Goal: Feedback & Contribution: Submit feedback/report problem

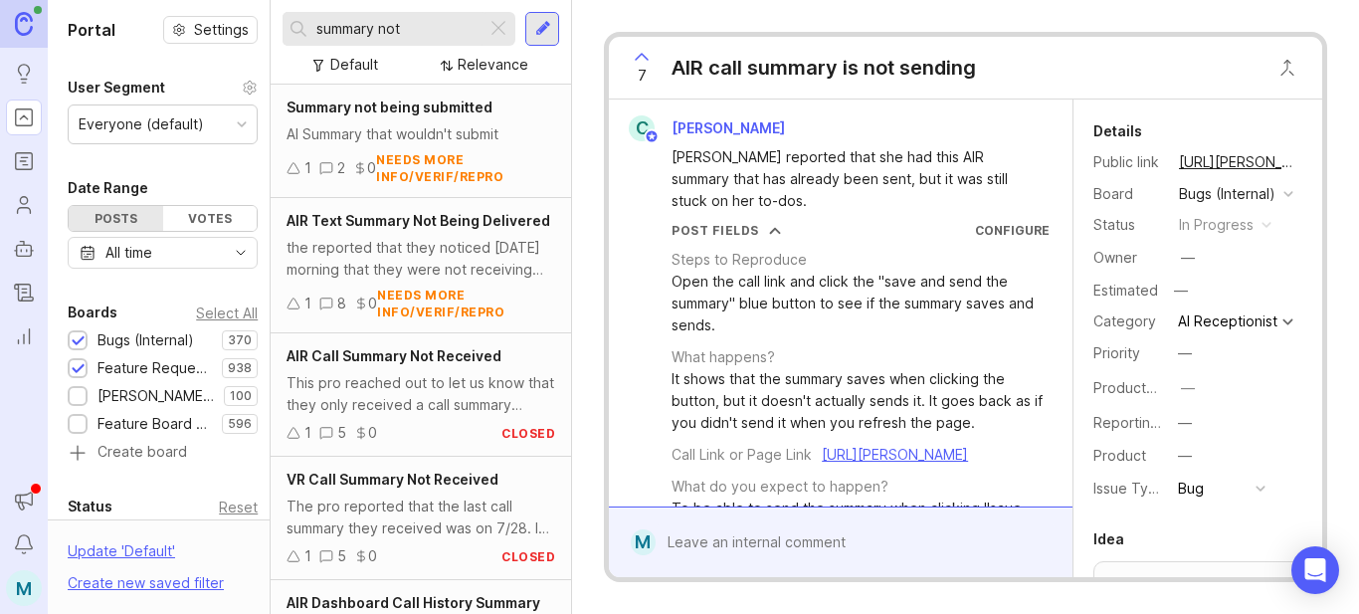
scroll to position [597, 0]
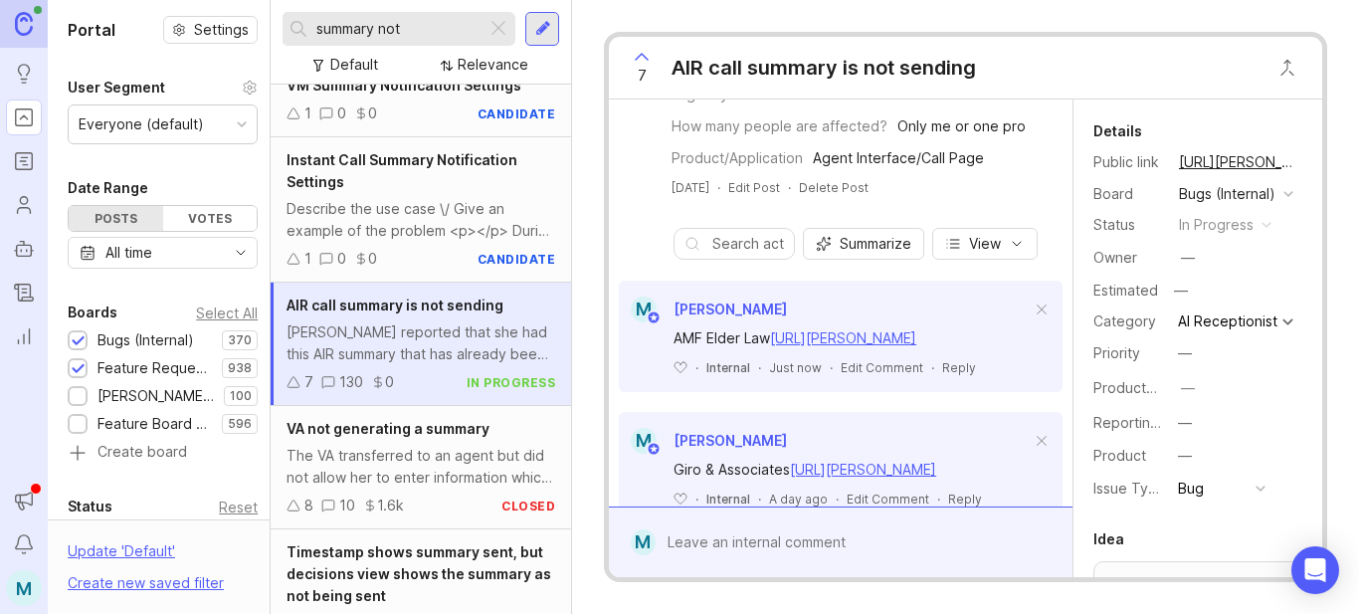
click at [505, 31] on div at bounding box center [498, 29] width 24 height 26
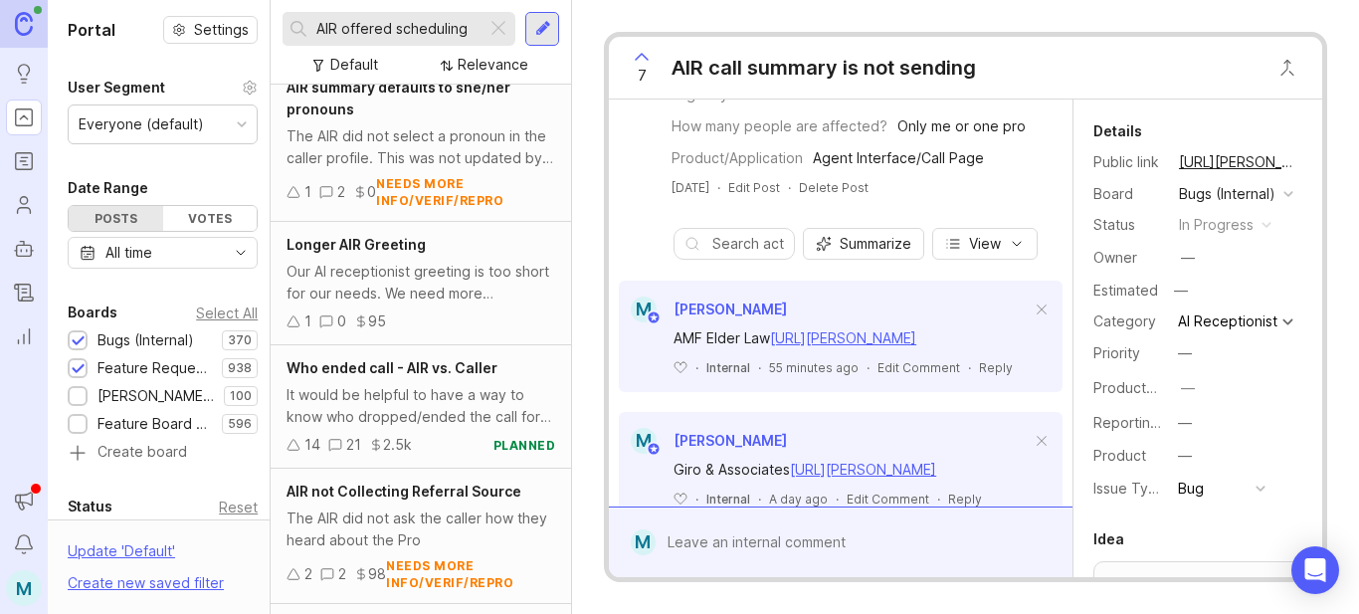
scroll to position [3435, 0]
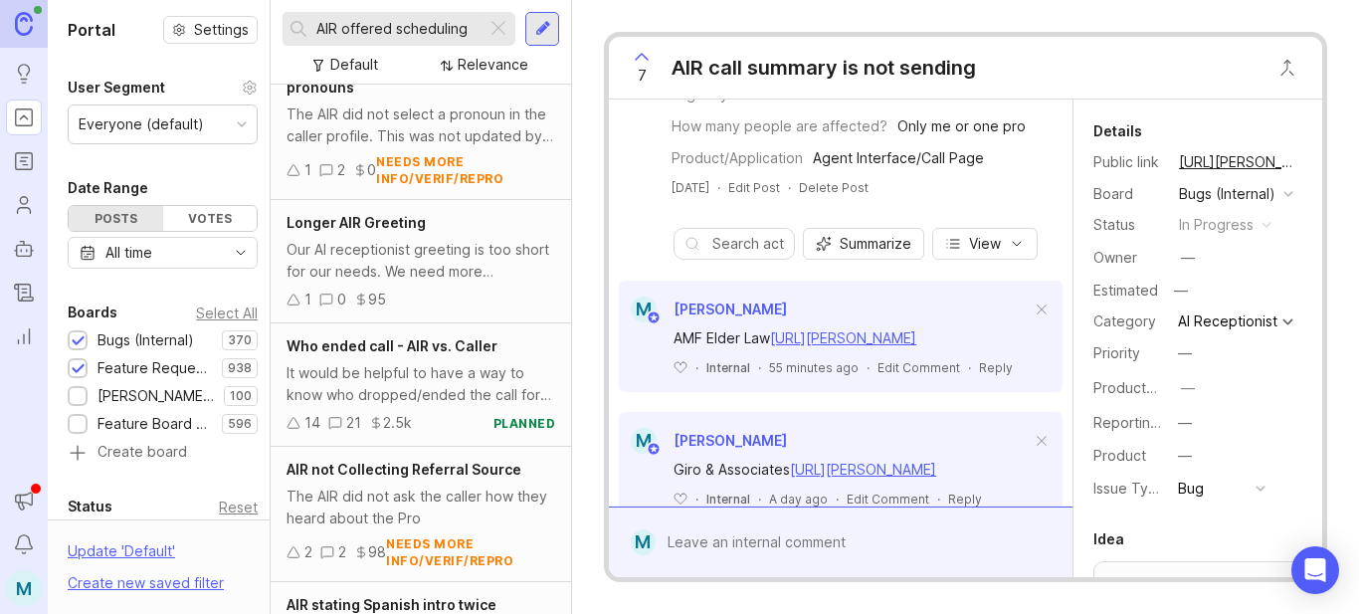
type input "AIR offered scheduling"
click at [77, 371] on div at bounding box center [78, 369] width 13 height 15
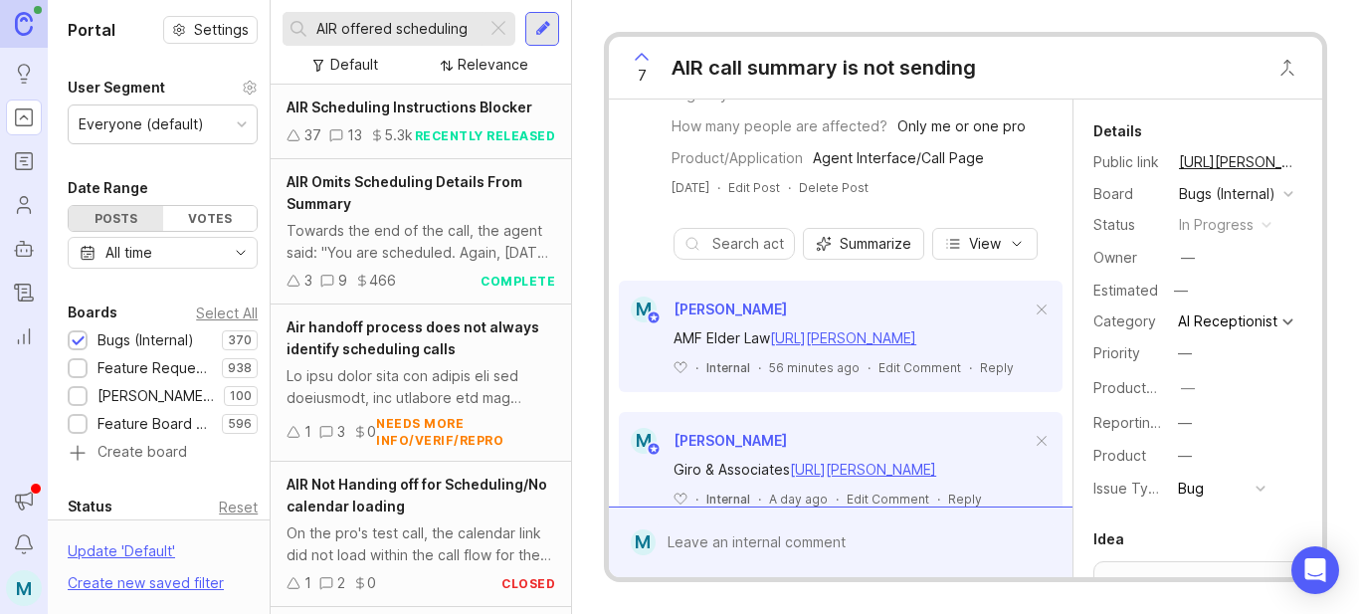
click at [533, 28] on div at bounding box center [542, 29] width 34 height 34
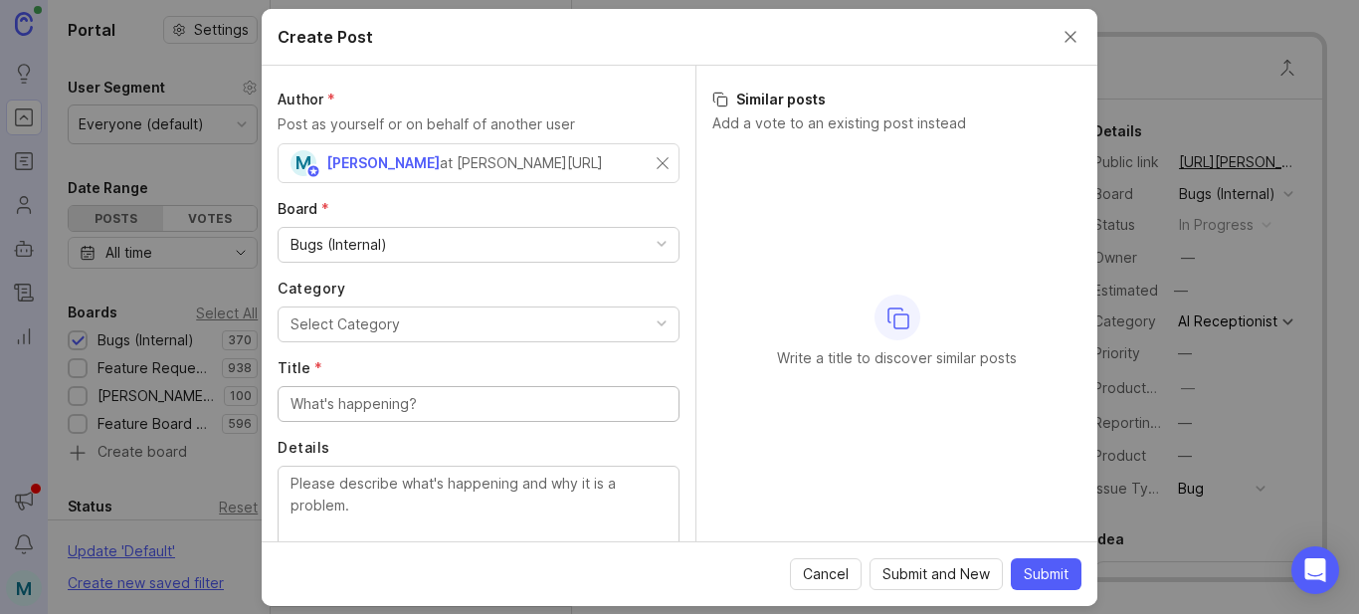
click at [432, 317] on button "Select Category" at bounding box center [479, 324] width 402 height 36
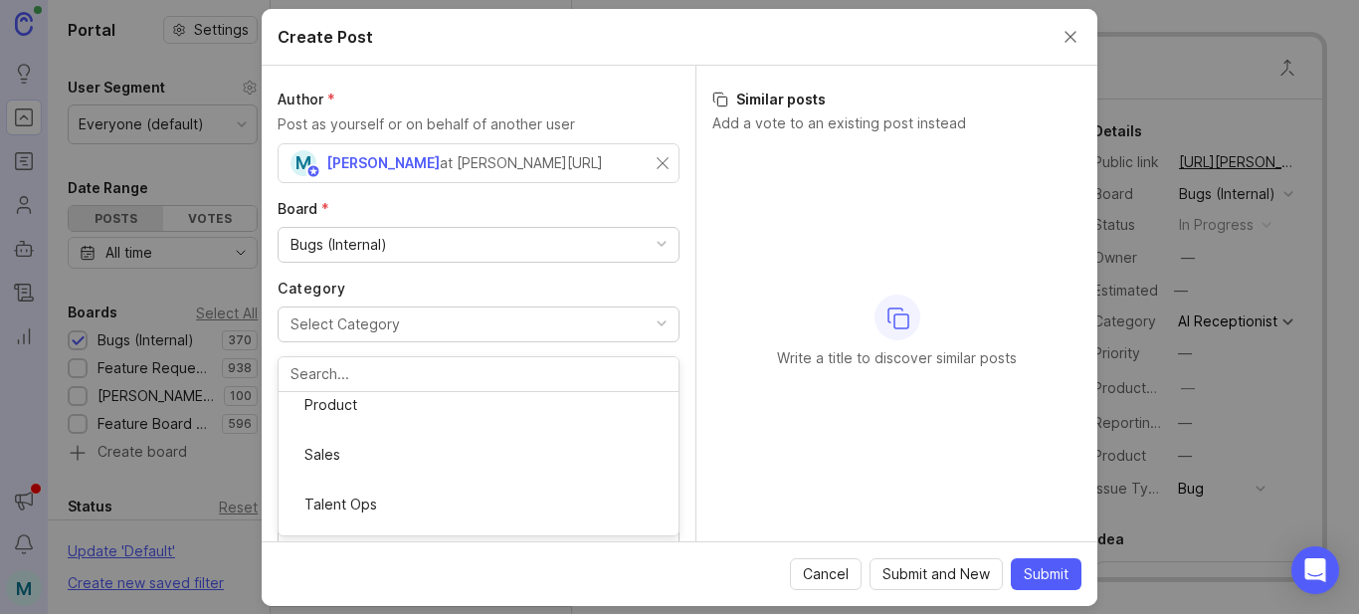
scroll to position [298, 0]
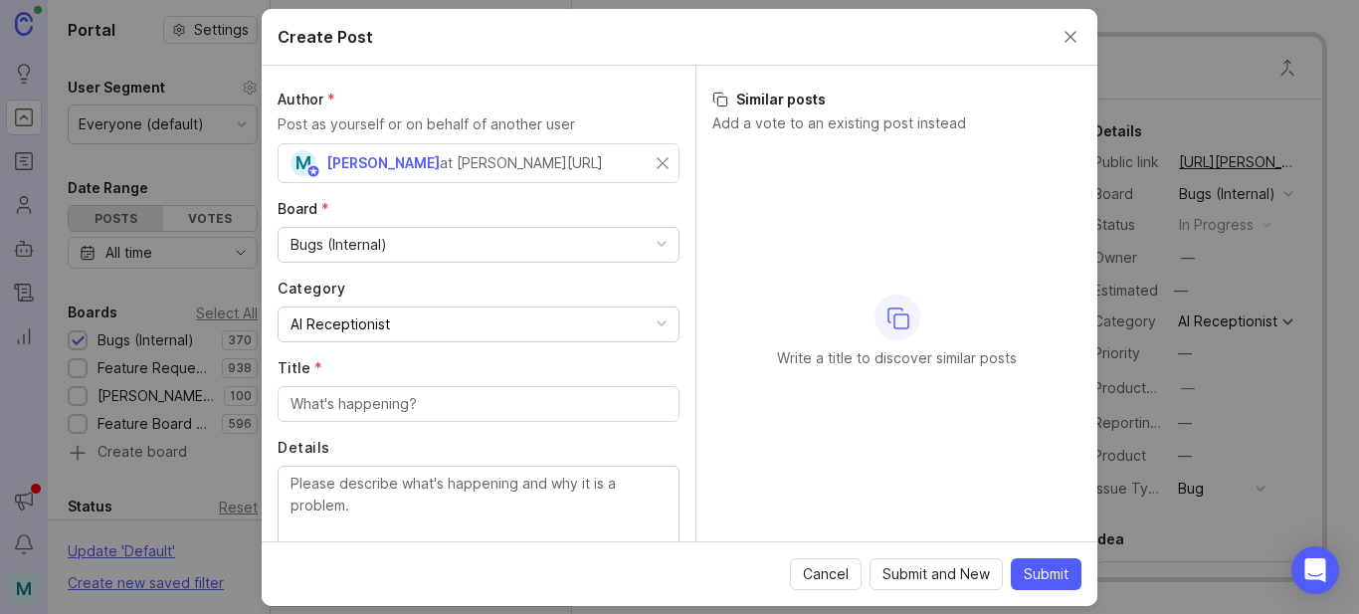
click at [405, 419] on div at bounding box center [479, 404] width 402 height 36
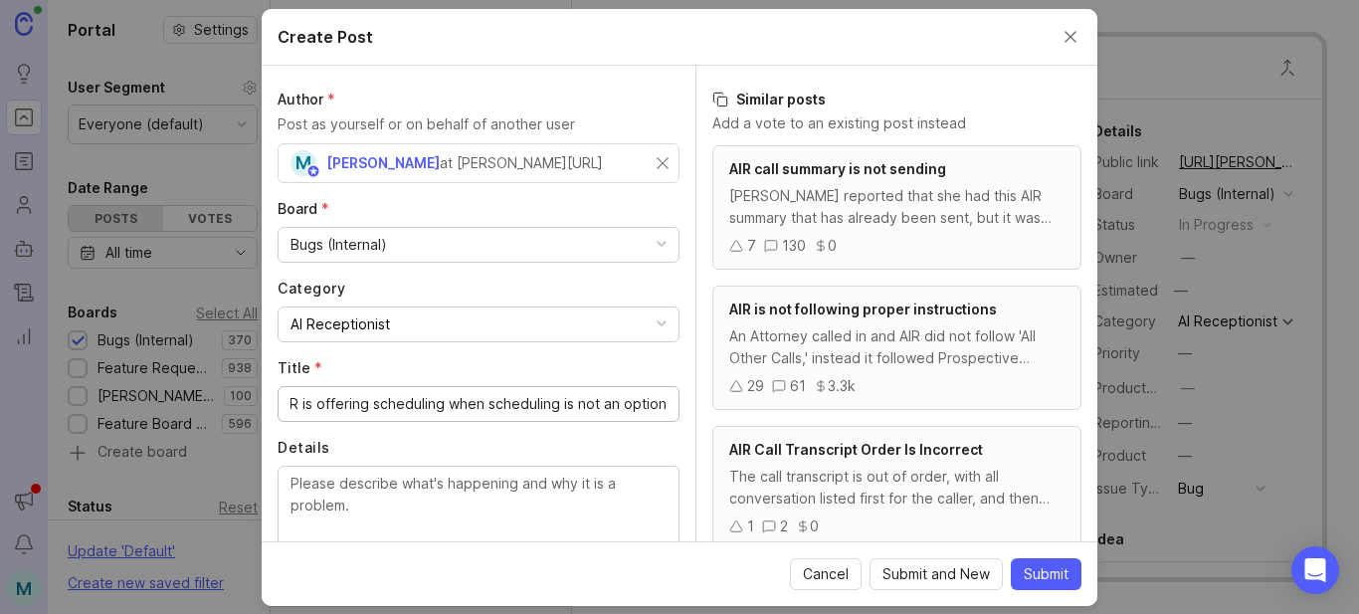
scroll to position [0, 26]
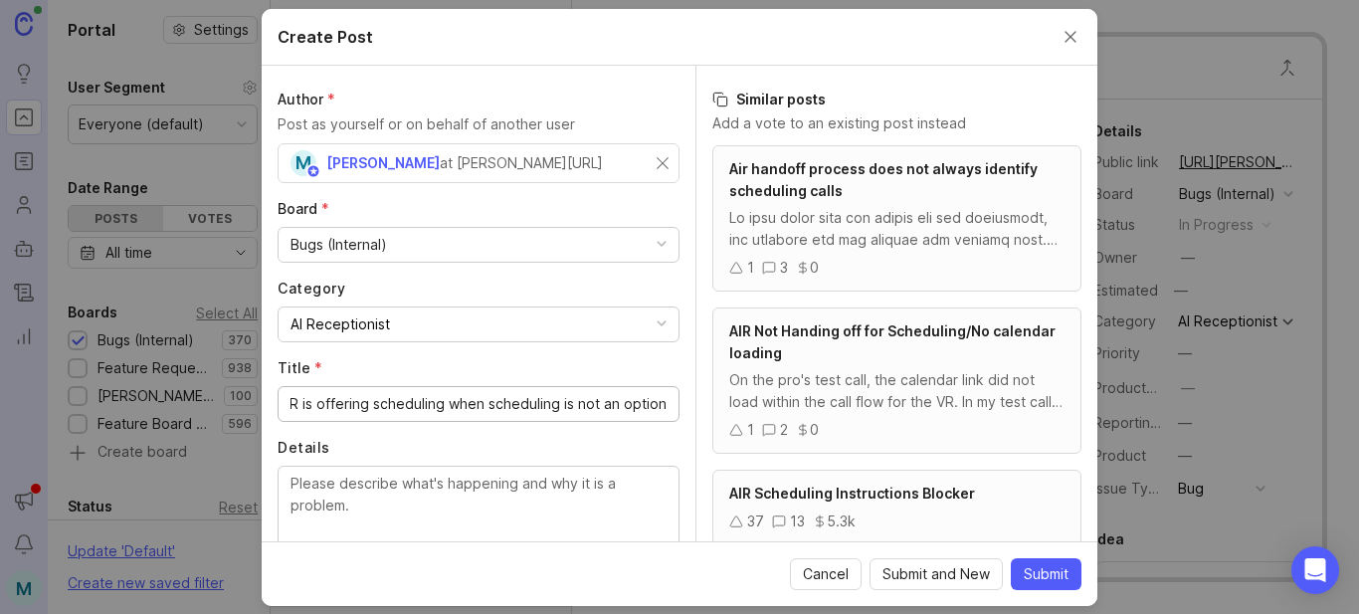
click at [463, 487] on textarea "Details" at bounding box center [478, 506] width 376 height 66
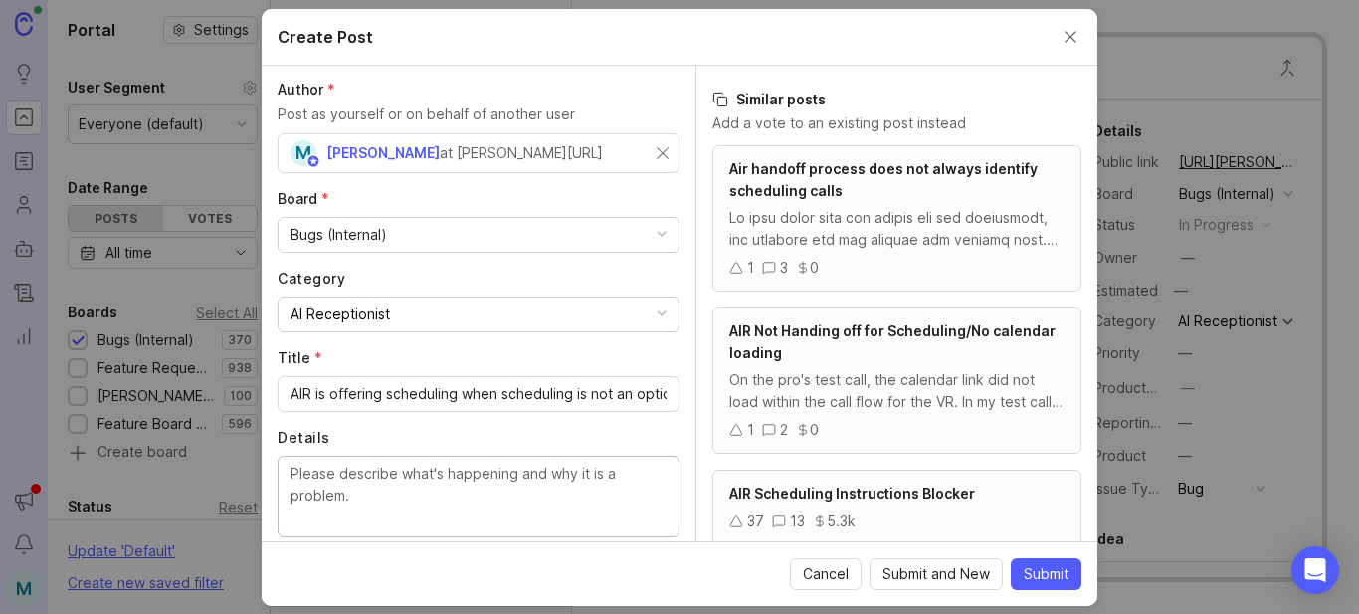
scroll to position [0, 0]
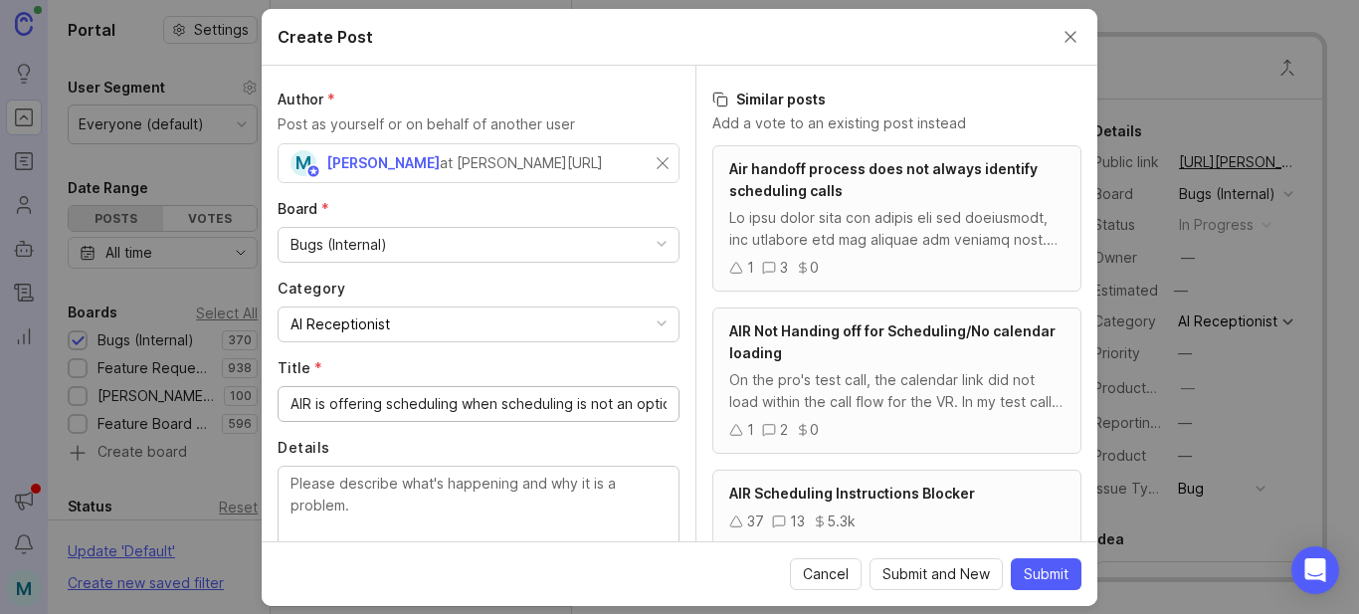
drag, startPoint x: 382, startPoint y: 406, endPoint x: 361, endPoint y: 405, distance: 20.9
click at [361, 405] on input "AIR is offering scheduling when scheduling is not an option" at bounding box center [478, 404] width 376 height 22
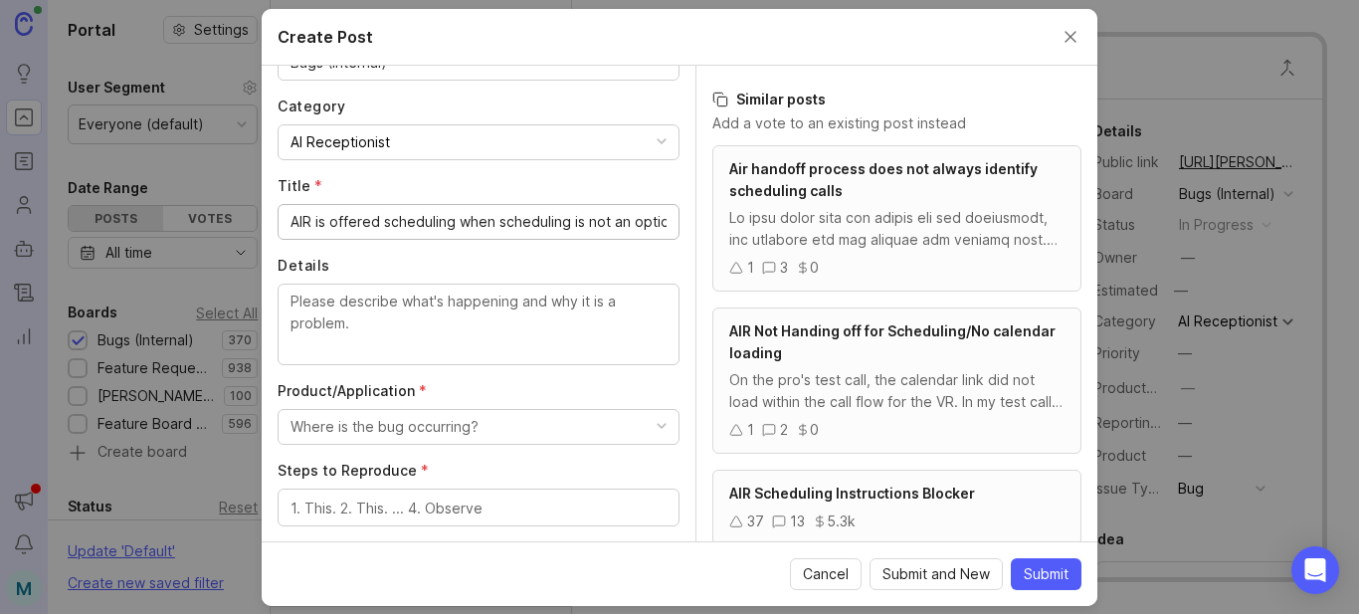
scroll to position [199, 0]
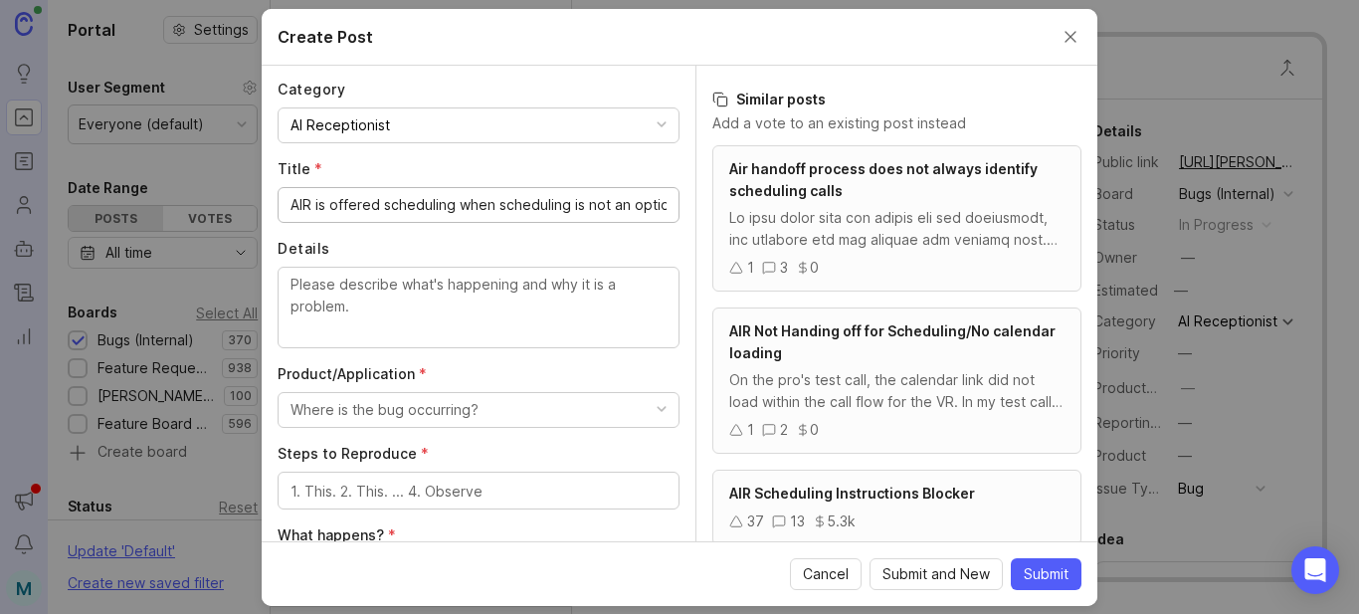
type input "AIR is offered scheduling when scheduling is not an option"
click at [433, 307] on textarea "Details" at bounding box center [478, 307] width 376 height 66
paste textarea "The AI did ask the caller if they could schedule a consult for them"
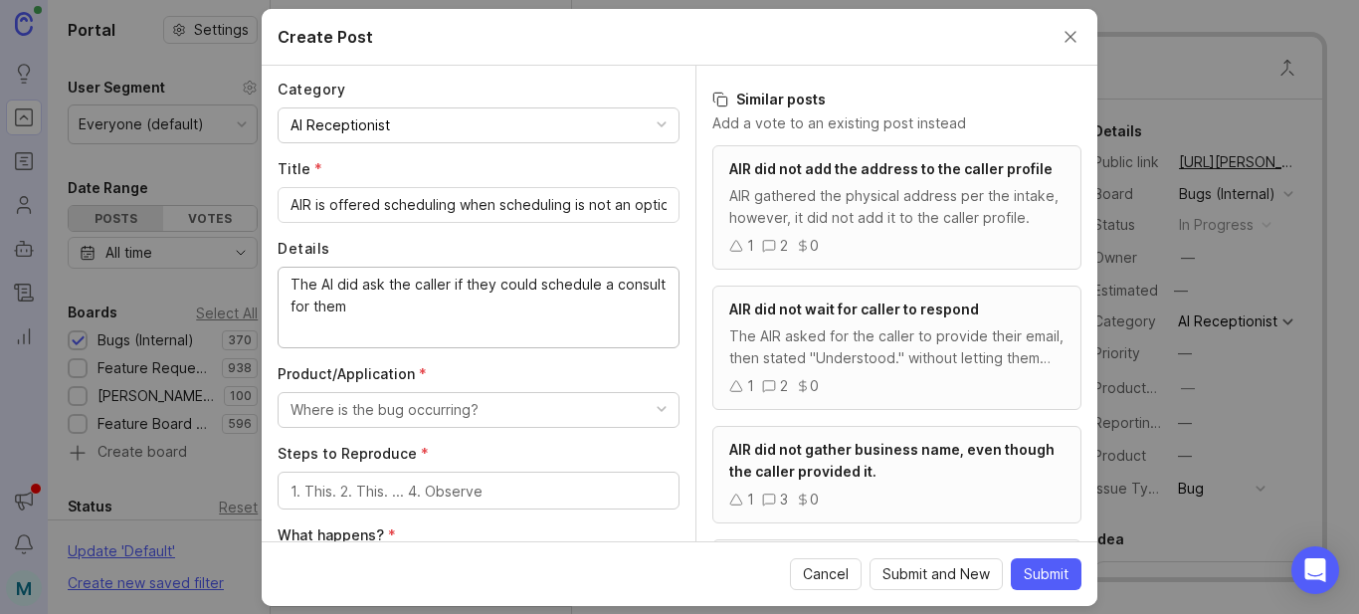
drag, startPoint x: 388, startPoint y: 282, endPoint x: 339, endPoint y: 282, distance: 48.7
click at [339, 282] on textarea "The AI did ask the caller if they could schedule a consult for them" at bounding box center [478, 307] width 376 height 66
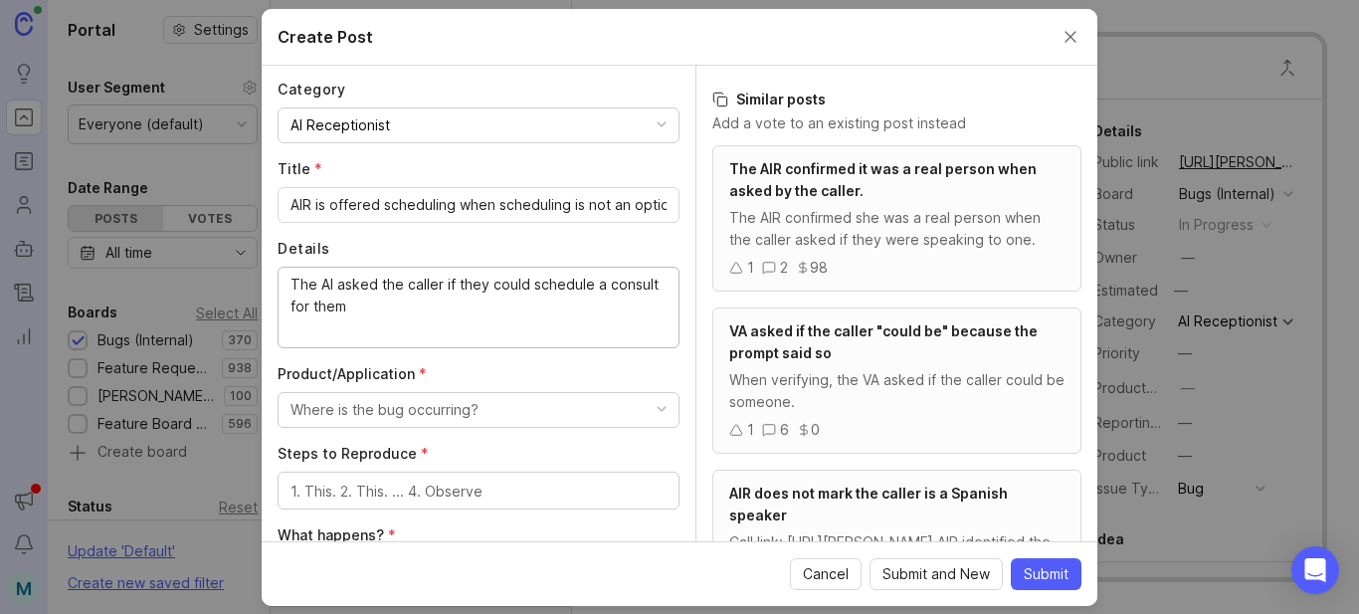
click at [461, 311] on textarea "The AI asked the caller if they could schedule a consult for them" at bounding box center [478, 307] width 376 height 66
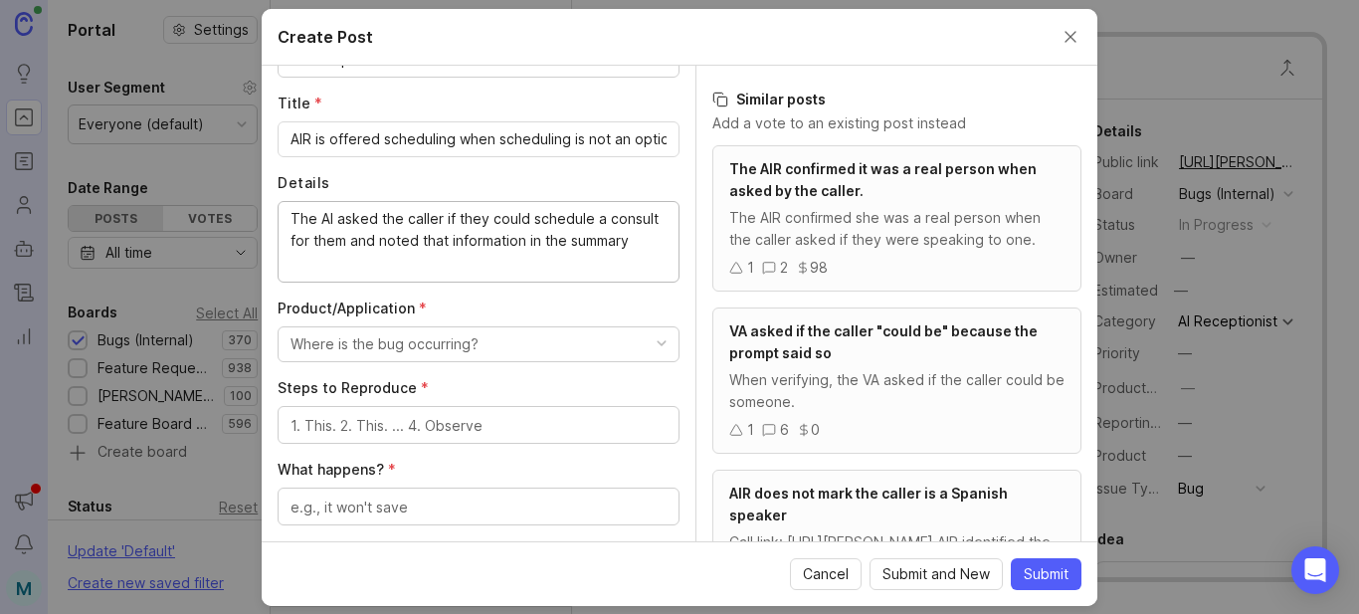
scroll to position [298, 0]
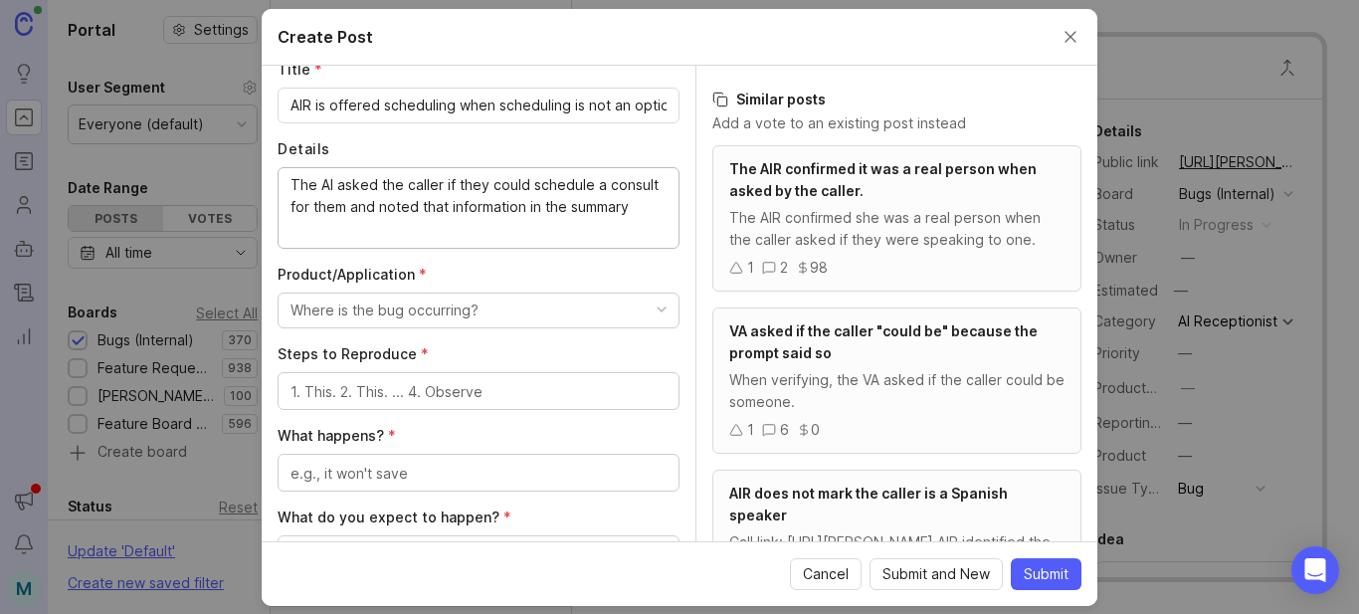
type textarea "The AI asked the caller if they could schedule a consult for them and noted tha…"
click at [450, 314] on div "Where is the bug occurring?" at bounding box center [384, 310] width 188 height 22
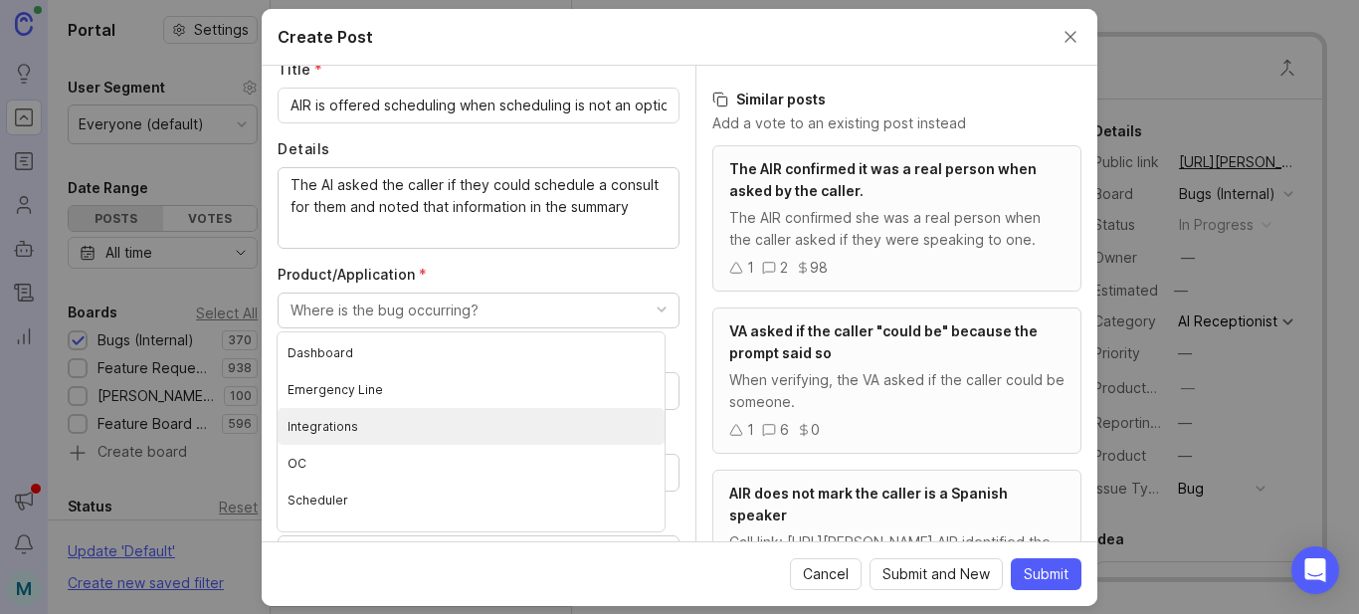
scroll to position [243, 0]
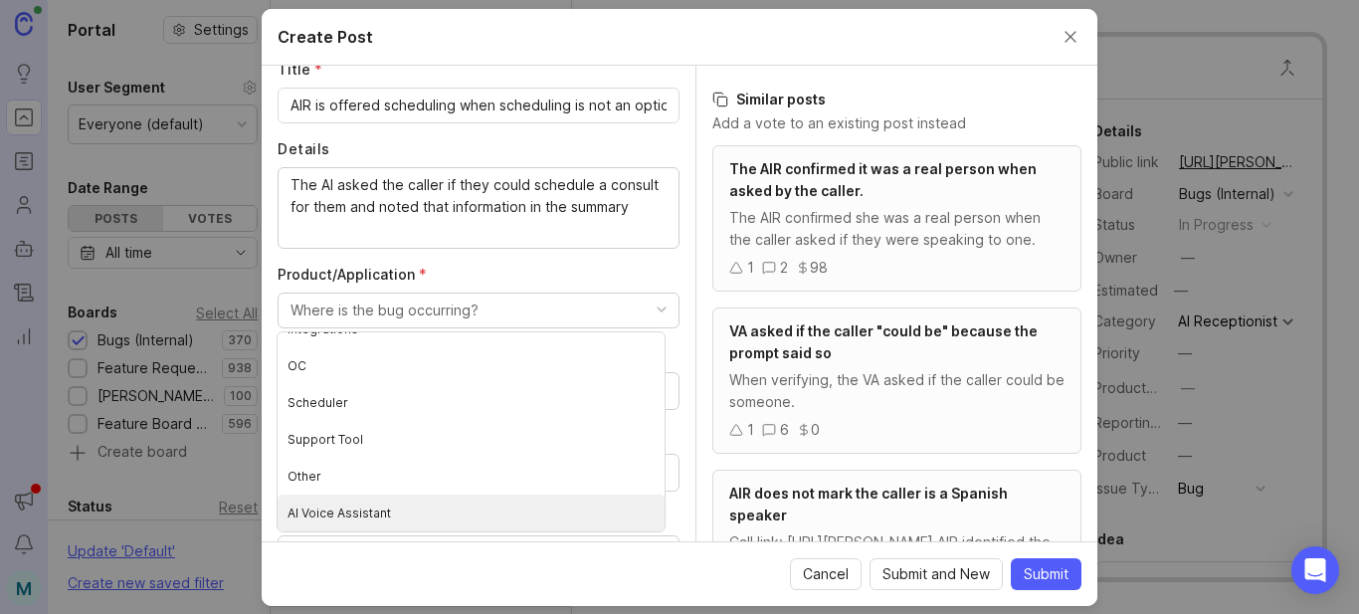
click at [374, 515] on Assistant "AI Voice Assistant" at bounding box center [471, 512] width 387 height 37
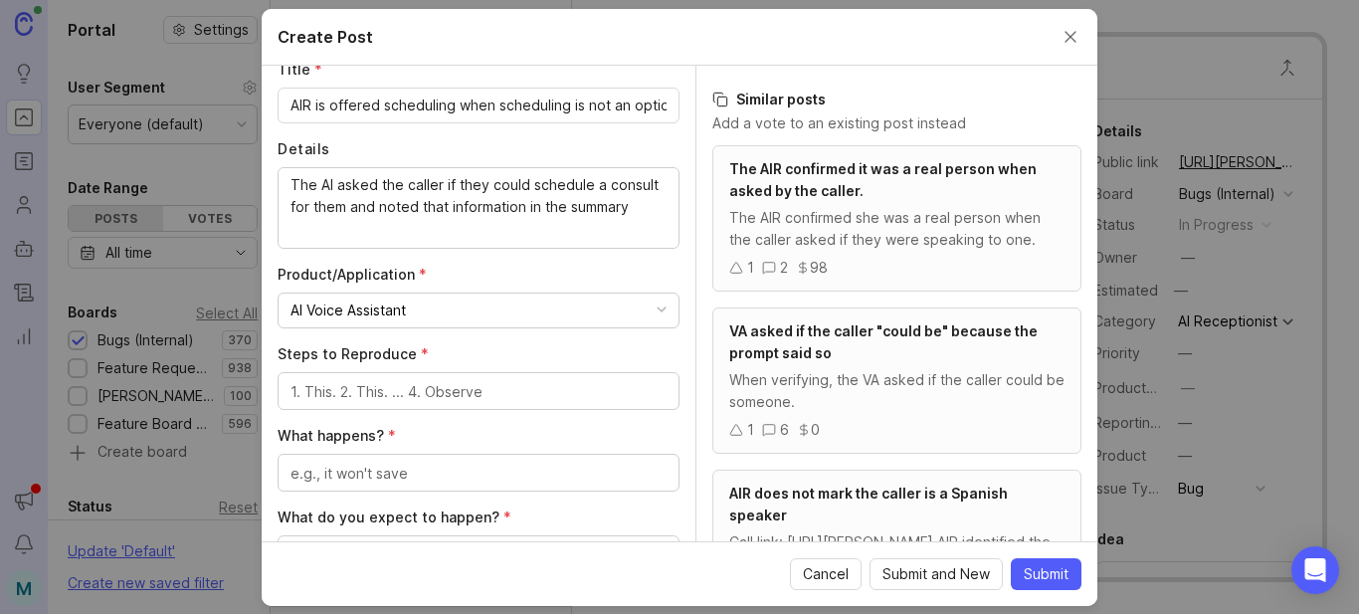
scroll to position [398, 0]
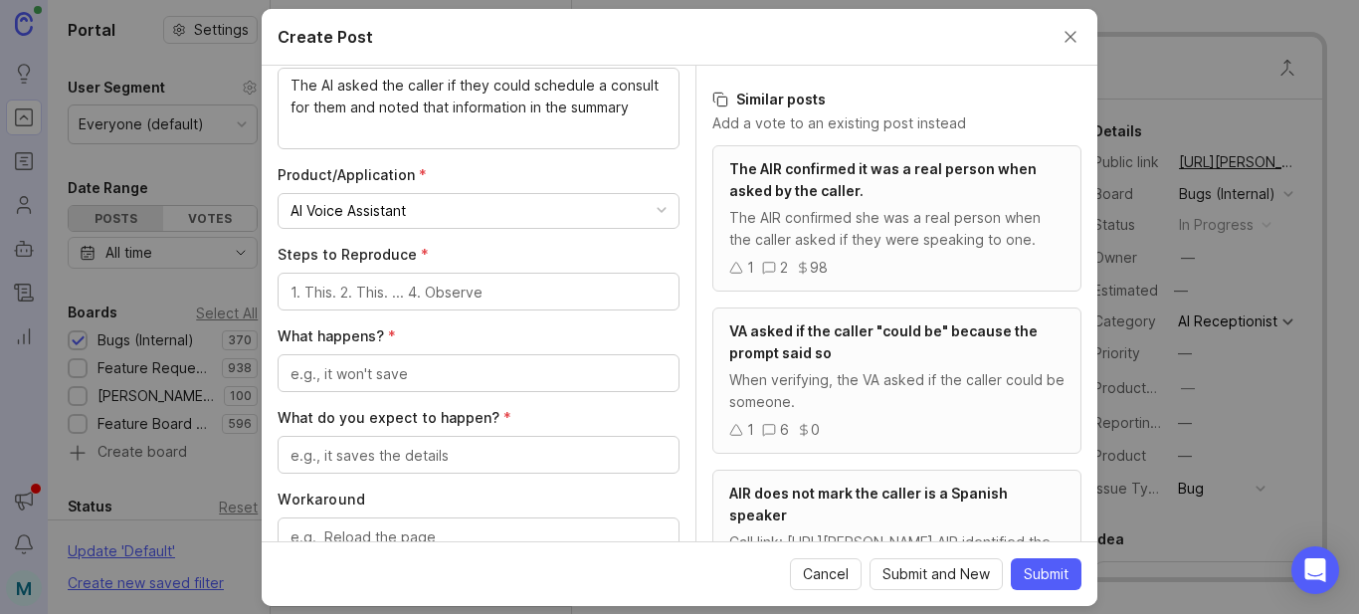
click at [493, 297] on textarea "Steps to Reproduce *" at bounding box center [478, 293] width 376 height 22
click at [401, 291] on textarea "Steps to Reproduce *" at bounding box center [478, 293] width 376 height 22
drag, startPoint x: 579, startPoint y: 295, endPoint x: 437, endPoint y: 290, distance: 142.4
click at [437, 290] on textarea "CAller called in about a family lawsuite" at bounding box center [478, 293] width 376 height 22
paste textarea "Need information and help to file a family lawsuit"
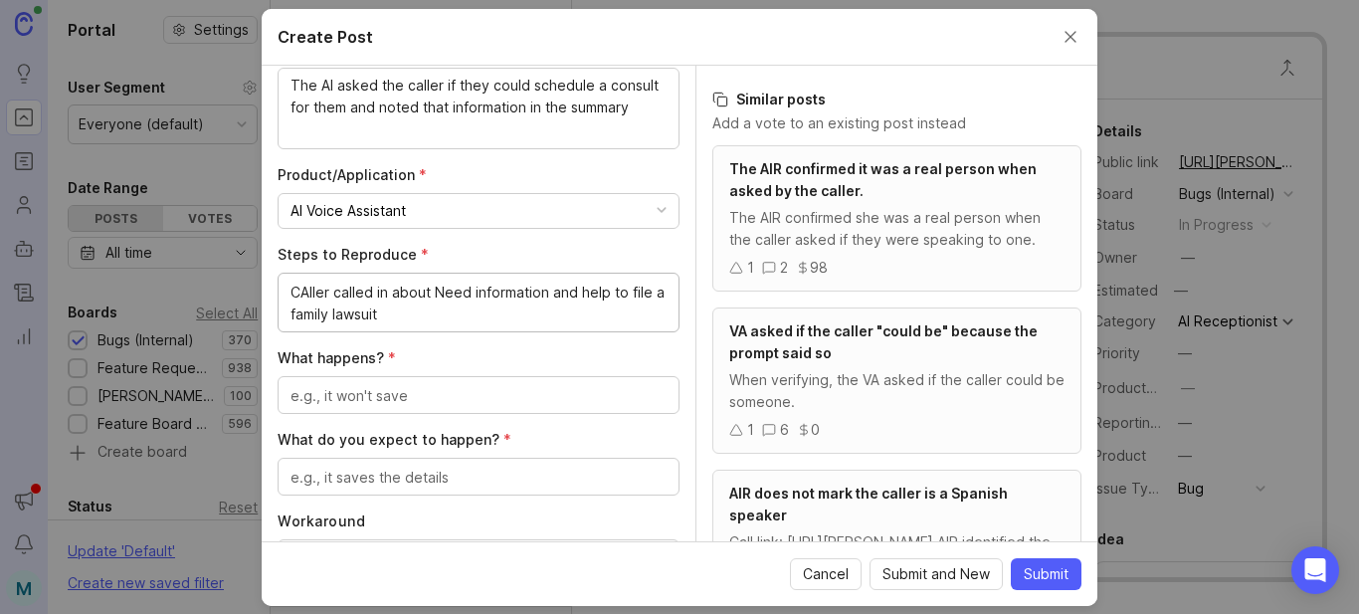
drag, startPoint x: 435, startPoint y: 292, endPoint x: 468, endPoint y: 294, distance: 32.9
click at [468, 294] on textarea "CAller called in about Need information and help to file a family lawsuit" at bounding box center [478, 304] width 376 height 44
type textarea "CAller called in about needing information and help to file a family lawsuit"
click at [457, 404] on textarea "What happens? *" at bounding box center [478, 396] width 376 height 22
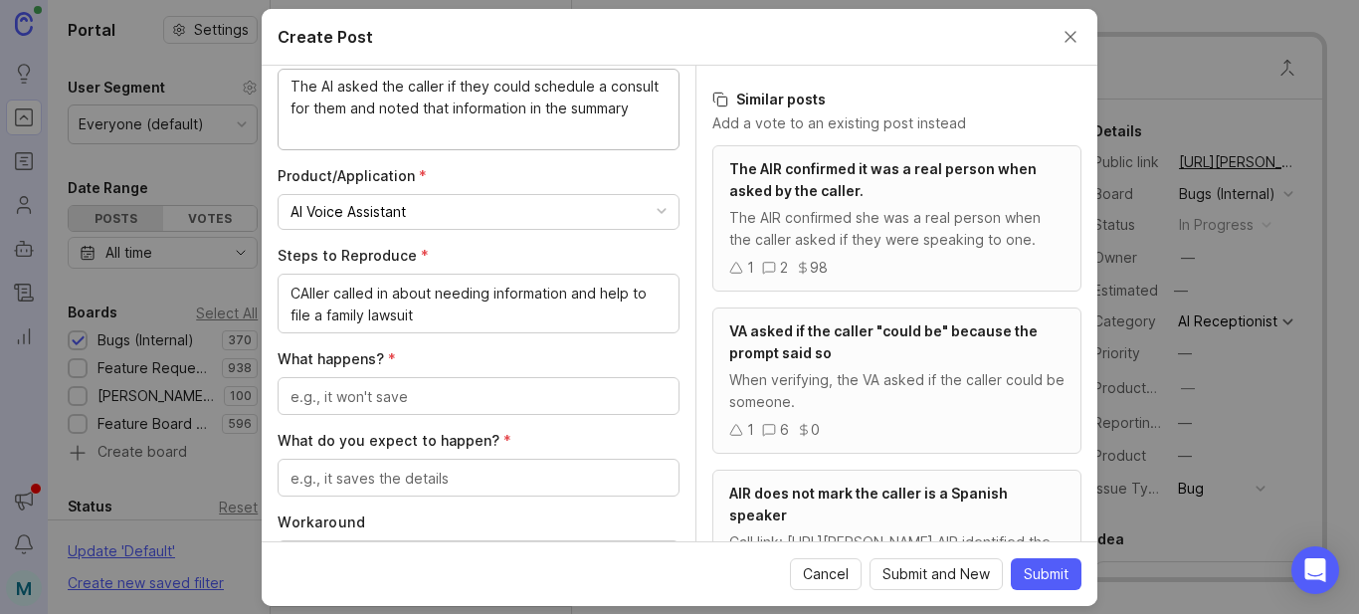
drag, startPoint x: 286, startPoint y: 82, endPoint x: 374, endPoint y: 140, distance: 106.2
click at [374, 140] on div "The AI asked the caller if they could schedule a consult for them and noted tha…" at bounding box center [479, 110] width 402 height 82
paste textarea "The AI asked the caller if they could schedule a consult for them and noted tha…"
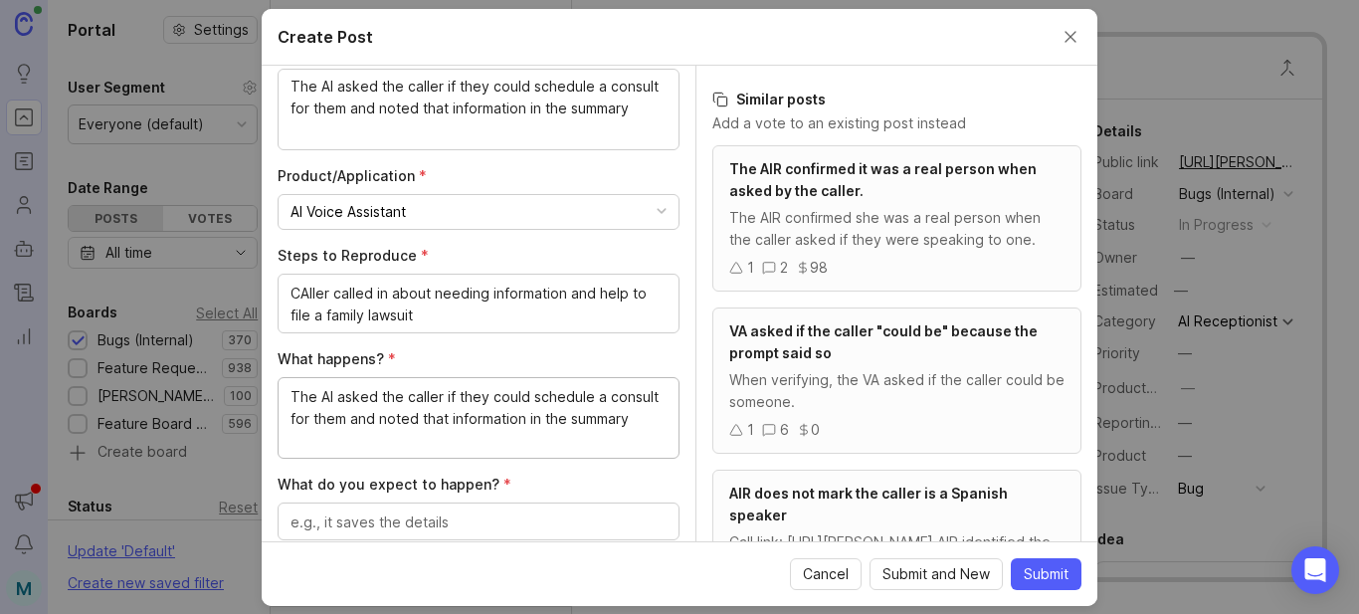
type textarea "The AI asked the caller if they could schedule a consult for them and noted tha…"
click at [483, 522] on textarea "What do you expect to happen? *" at bounding box center [478, 522] width 376 height 22
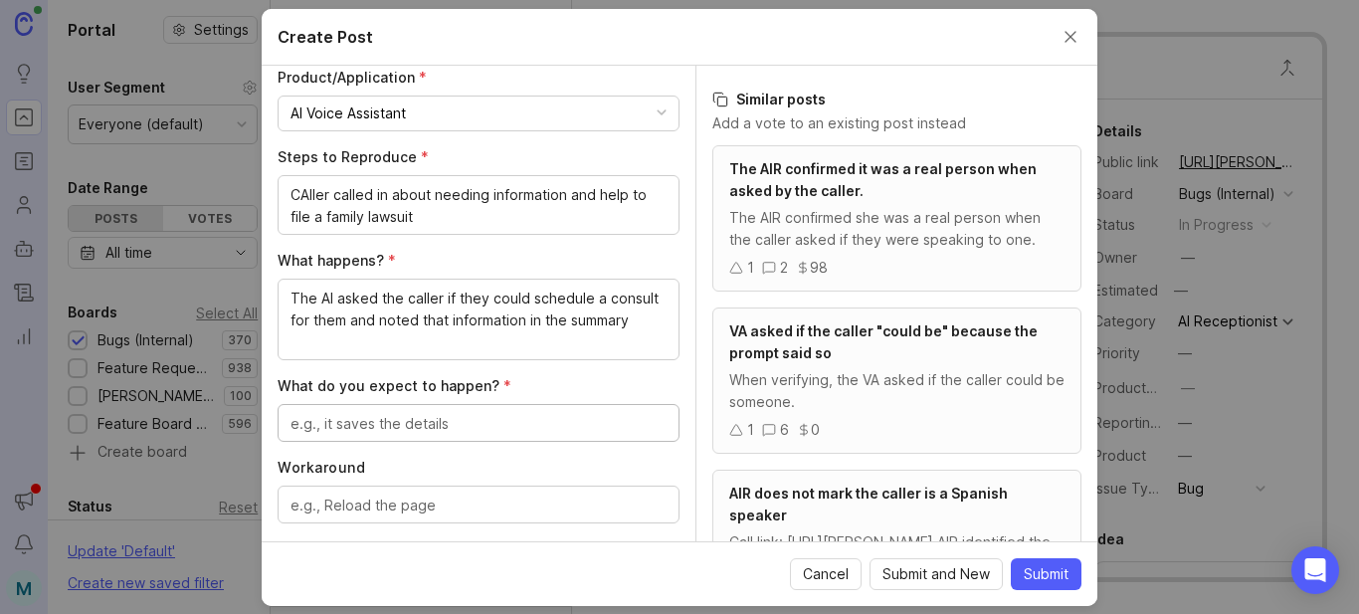
scroll to position [496, 0]
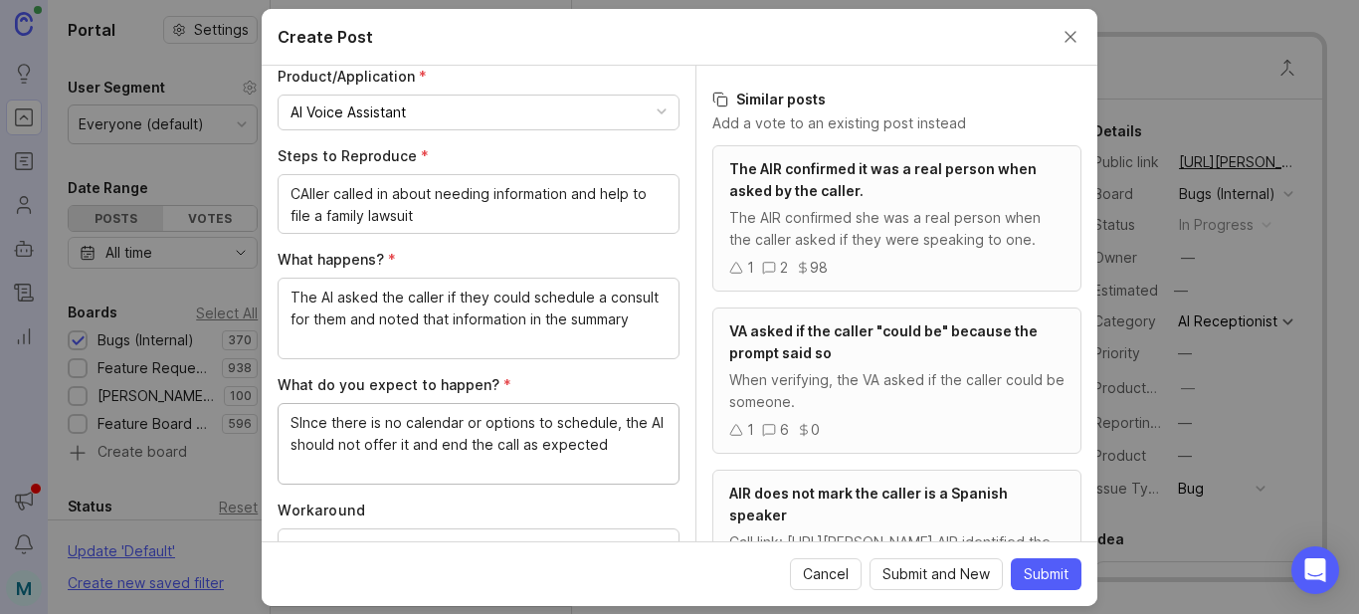
click at [301, 428] on textarea "SInce there is no calendar or options to schedule, the AI should not offer it a…" at bounding box center [478, 445] width 376 height 66
drag, startPoint x: 635, startPoint y: 447, endPoint x: 260, endPoint y: 425, distance: 375.7
click at [260, 425] on div "Create Post Author * Post as yourself or on behalf of another user M [PERSON_NA…" at bounding box center [679, 307] width 1359 height 614
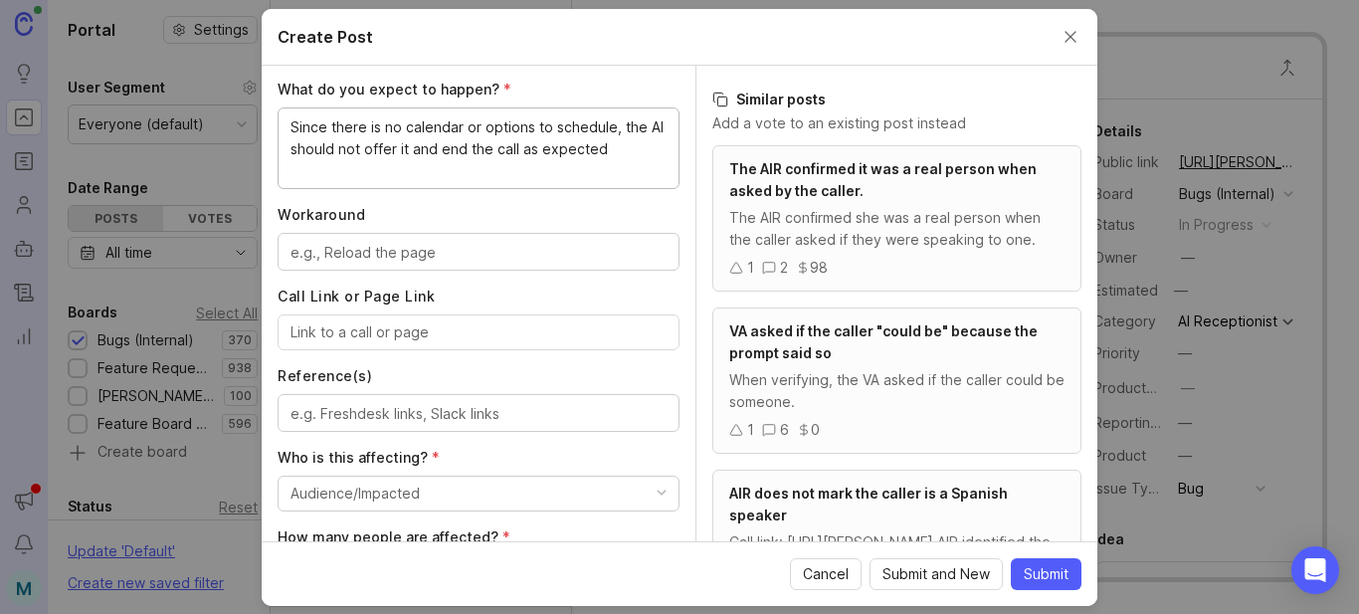
scroll to position [795, 0]
type textarea "Since there is no calendar or options to schedule, the AI should not offer it a…"
paste input "[URL][PERSON_NAME]"
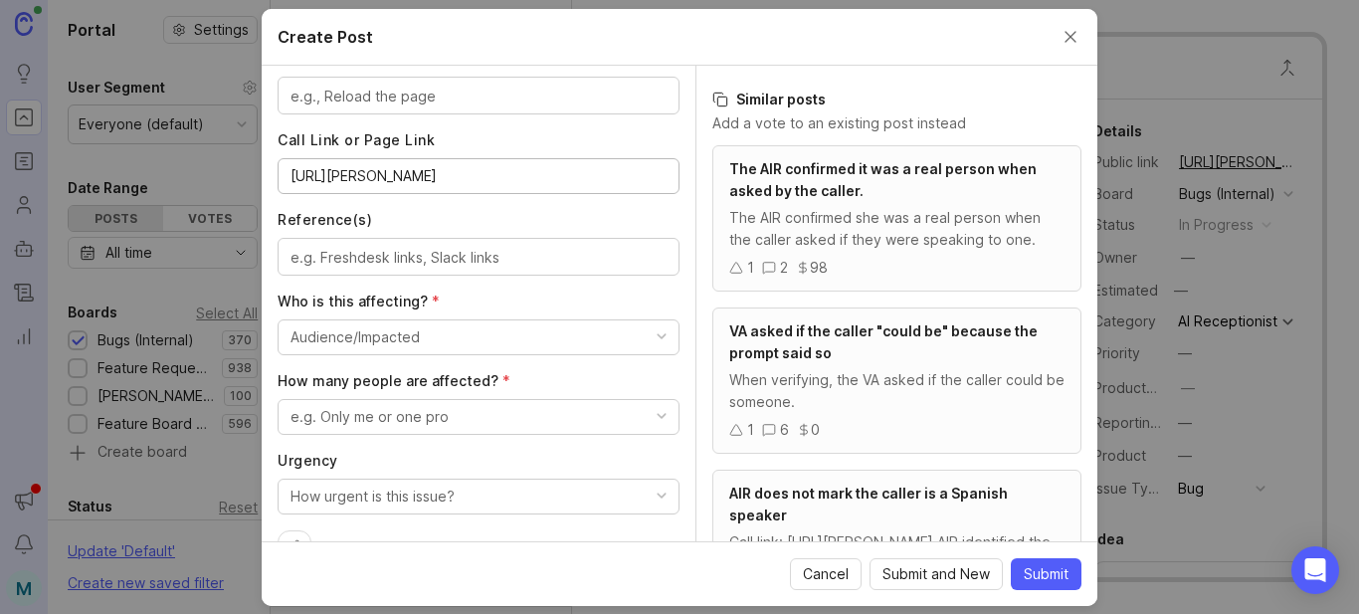
scroll to position [994, 0]
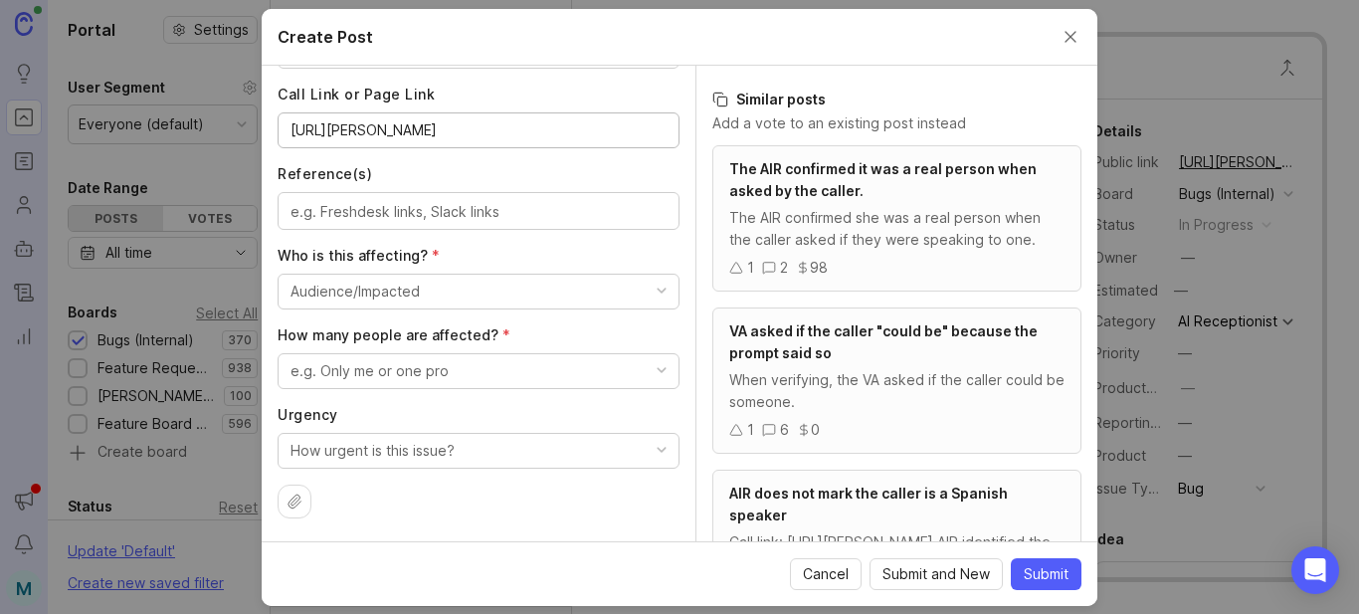
type input "[URL][PERSON_NAME]"
click at [451, 292] on button "Audience/Impacted" at bounding box center [479, 292] width 402 height 36
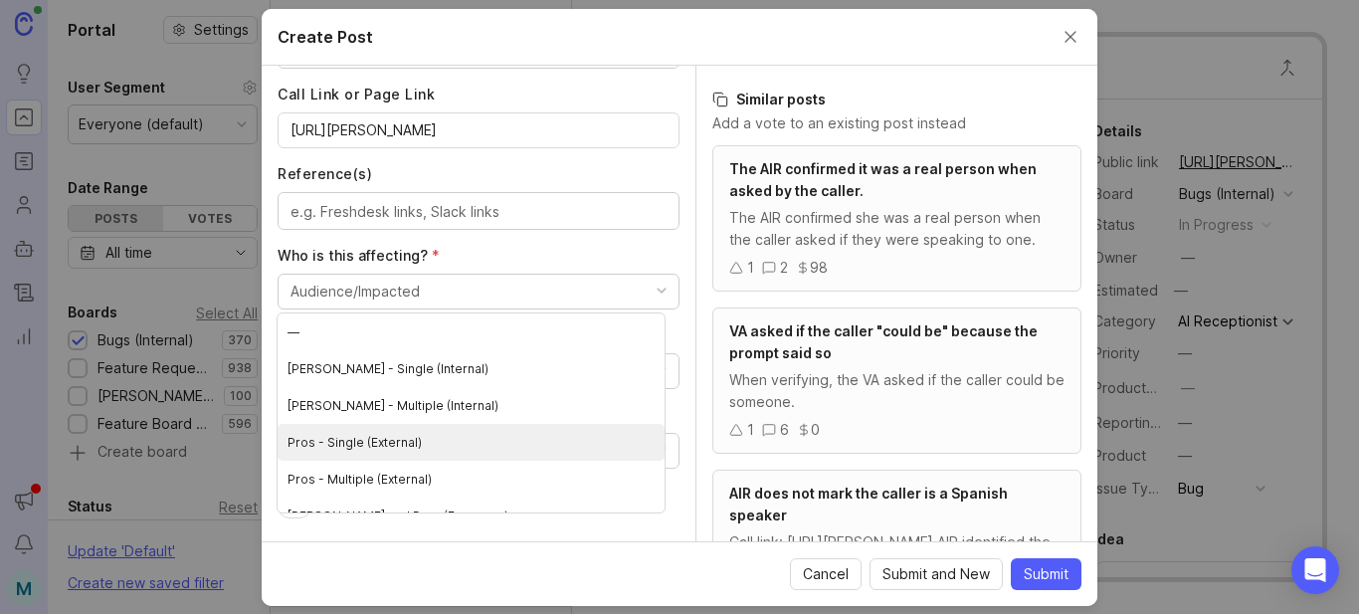
click at [383, 447] on \(External\) "Pros - Single (External)" at bounding box center [471, 442] width 387 height 37
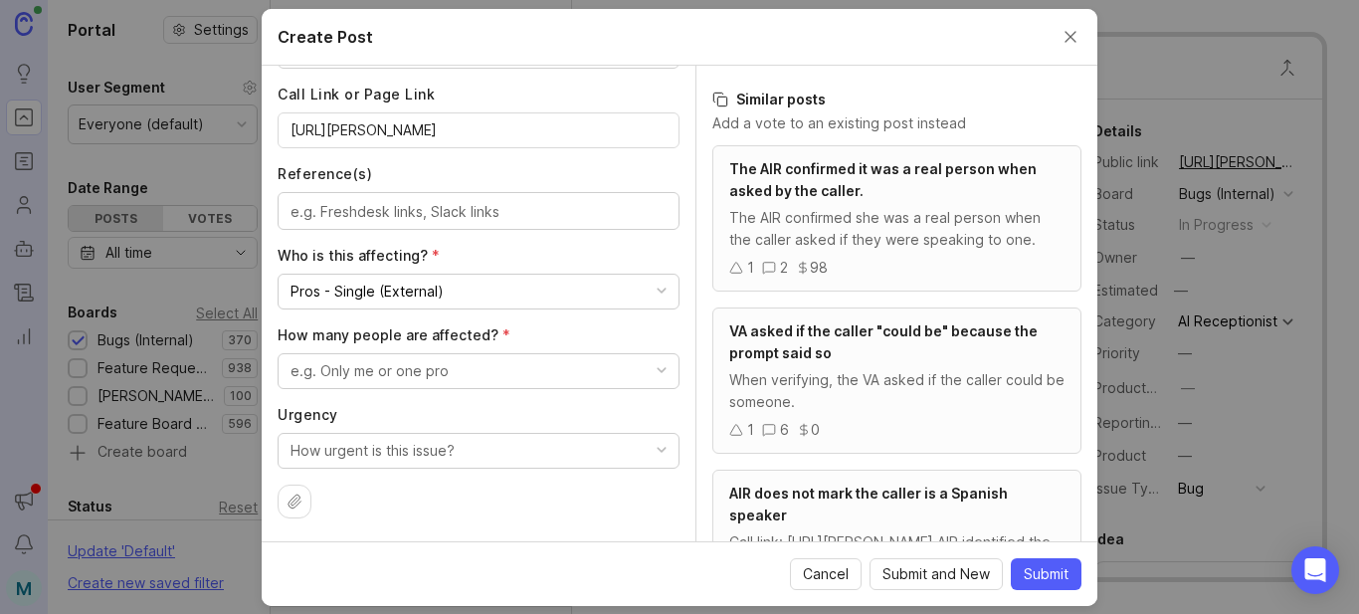
click at [393, 373] on div "e.g. Only me or one pro" at bounding box center [369, 371] width 158 height 22
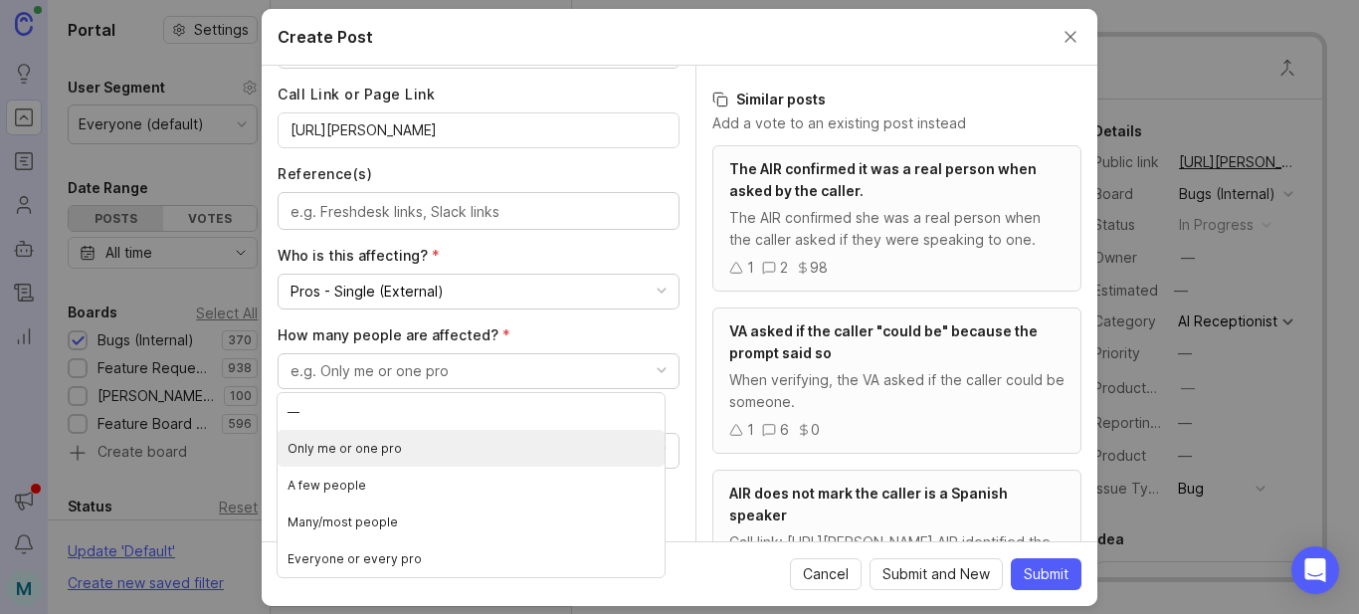
click at [383, 453] on pro "Only me or one pro" at bounding box center [471, 448] width 387 height 37
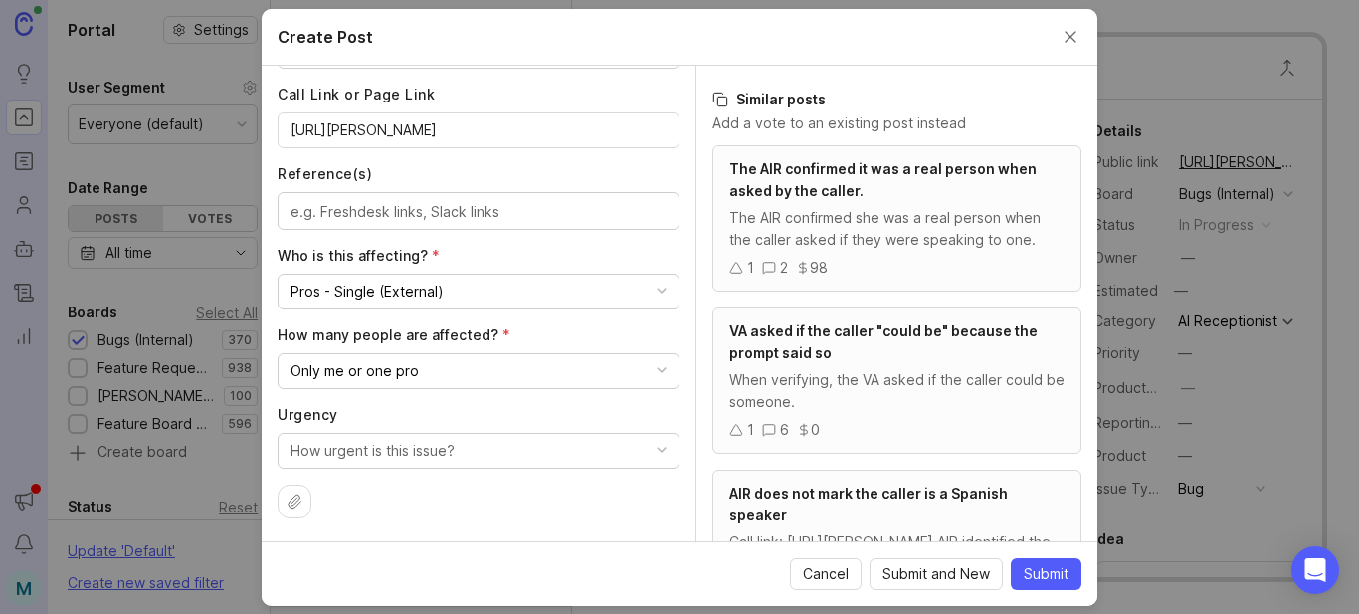
scroll to position [995, 0]
click at [483, 461] on button "How urgent is this issue?" at bounding box center [479, 450] width 402 height 36
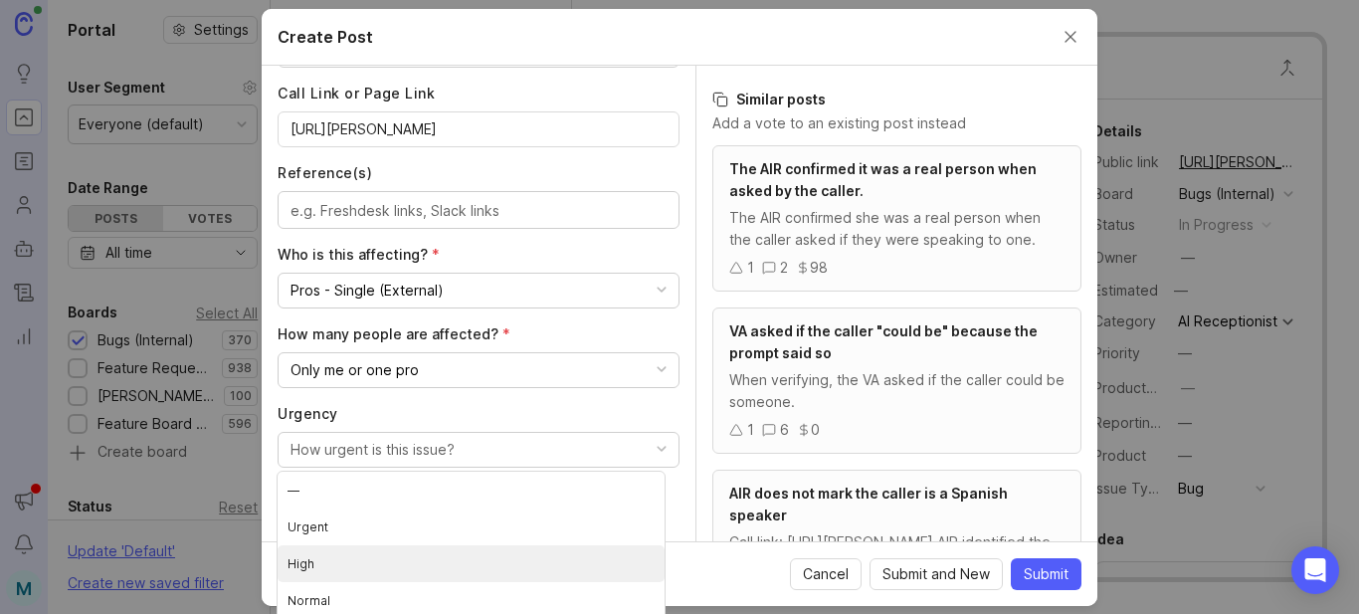
click at [351, 567] on li "High" at bounding box center [471, 563] width 387 height 37
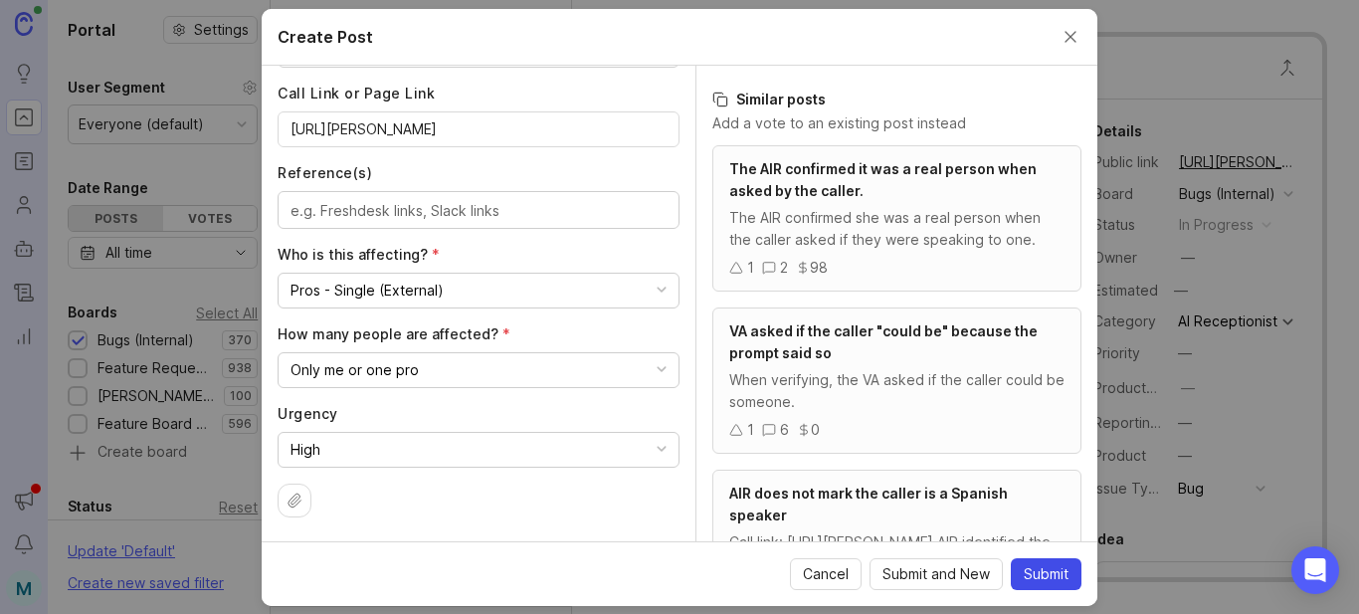
click at [1055, 583] on span "Submit" at bounding box center [1046, 574] width 45 height 20
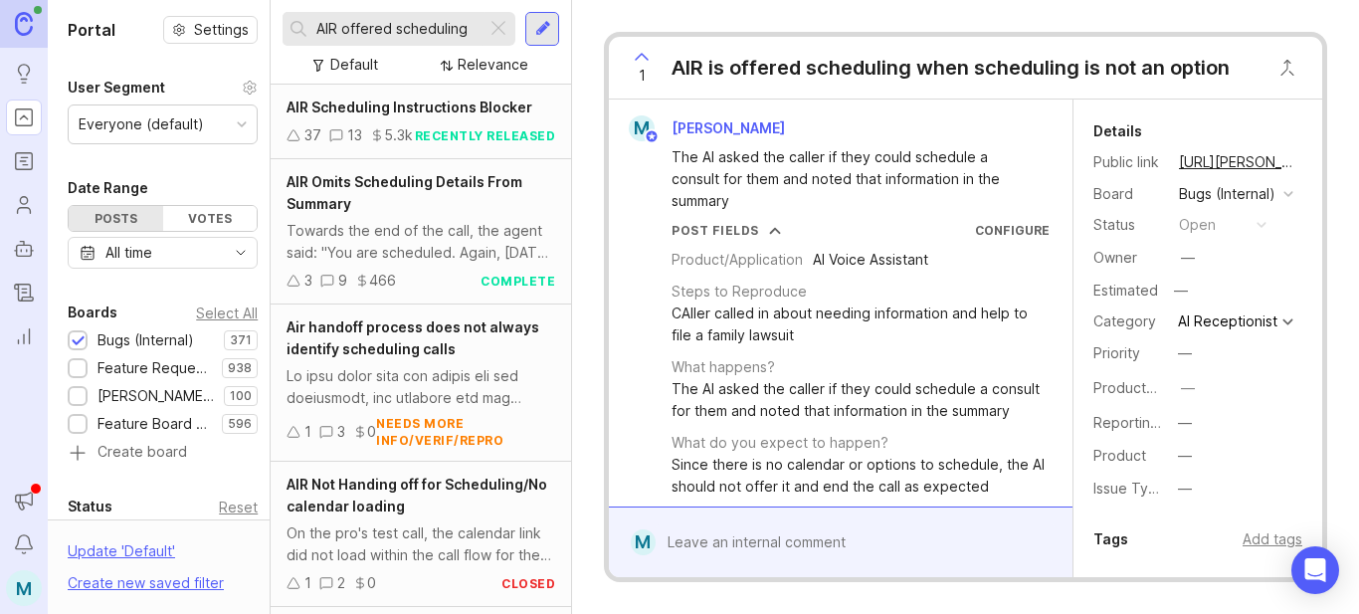
click at [1302, 169] on button "copy icon" at bounding box center [1316, 162] width 28 height 28
click at [550, 26] on div at bounding box center [543, 29] width 16 height 18
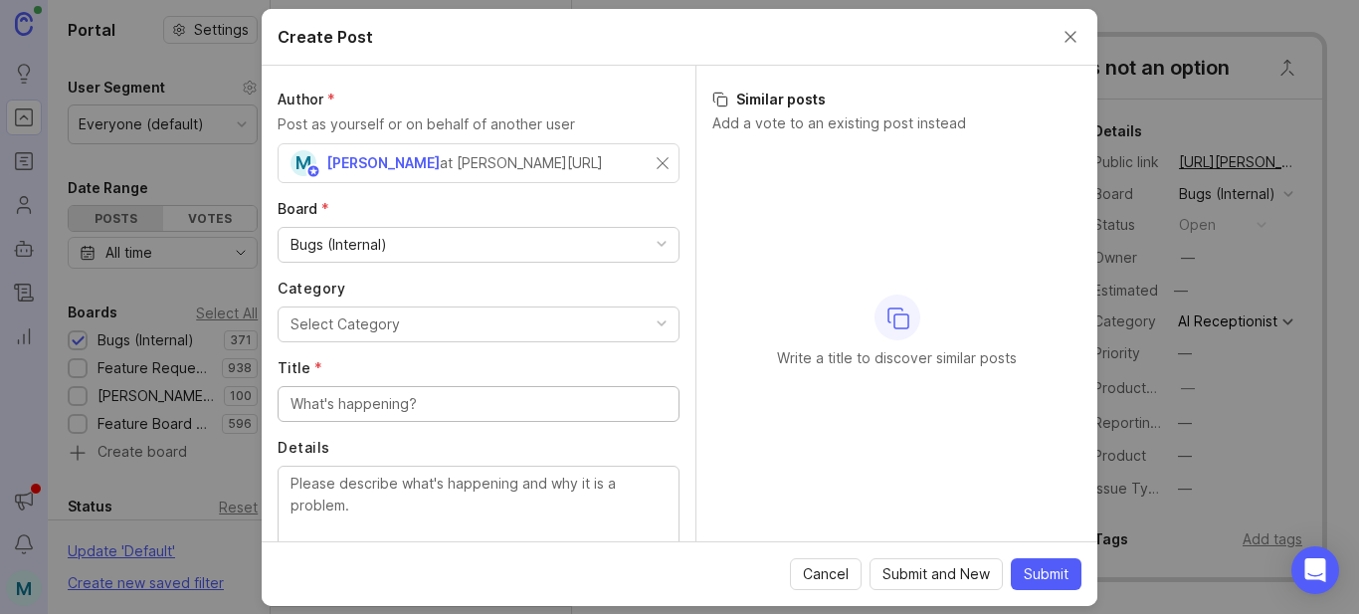
click at [457, 415] on div at bounding box center [479, 404] width 402 height 36
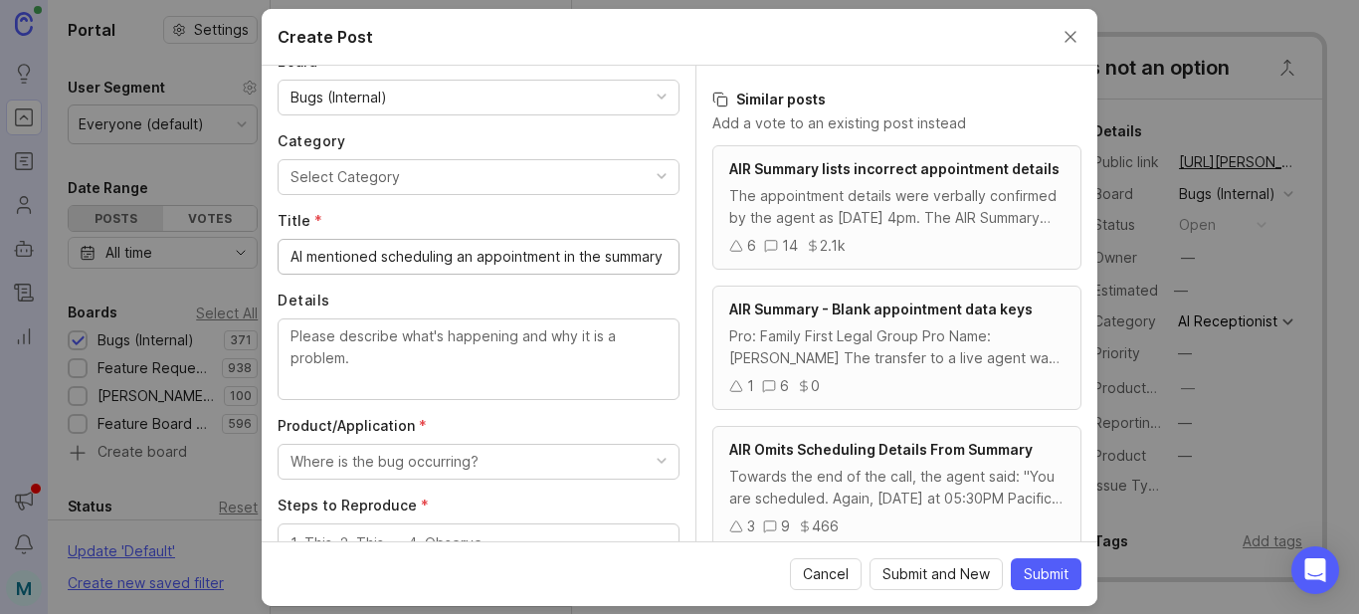
scroll to position [199, 0]
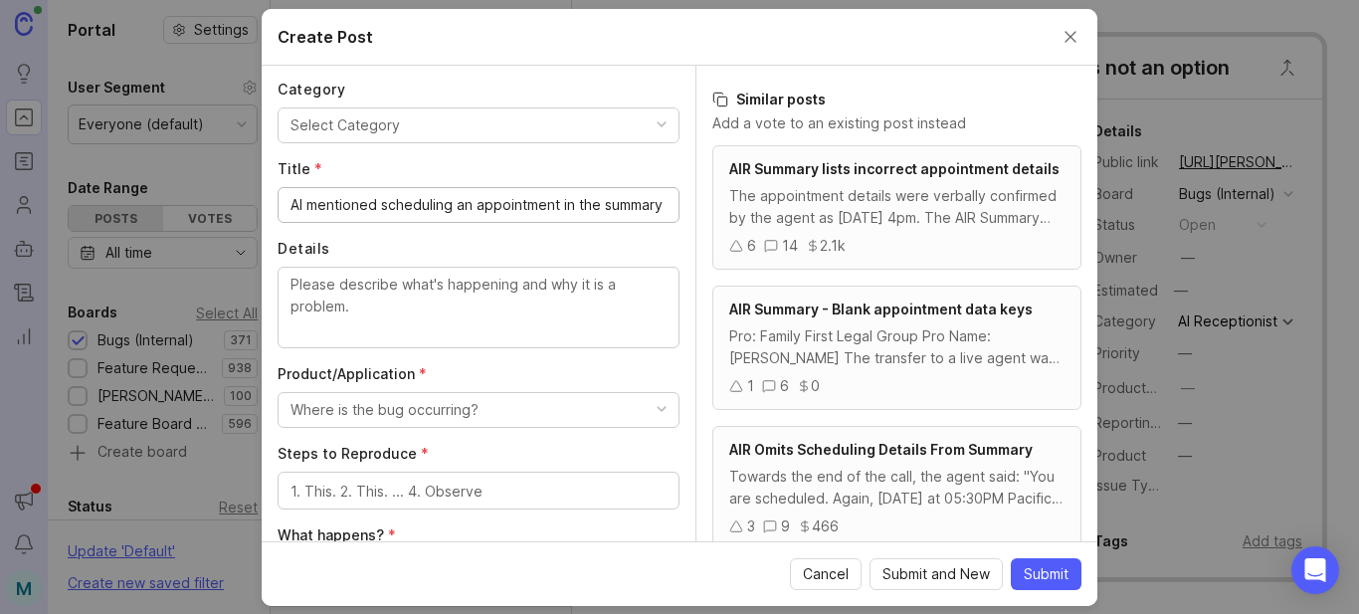
type input "AI mentioned scheduling an appointment in the summary"
click at [435, 307] on textarea "Details" at bounding box center [478, 307] width 376 height 66
paste textarea "The AI didn't actually schedule, but the summary said it did."
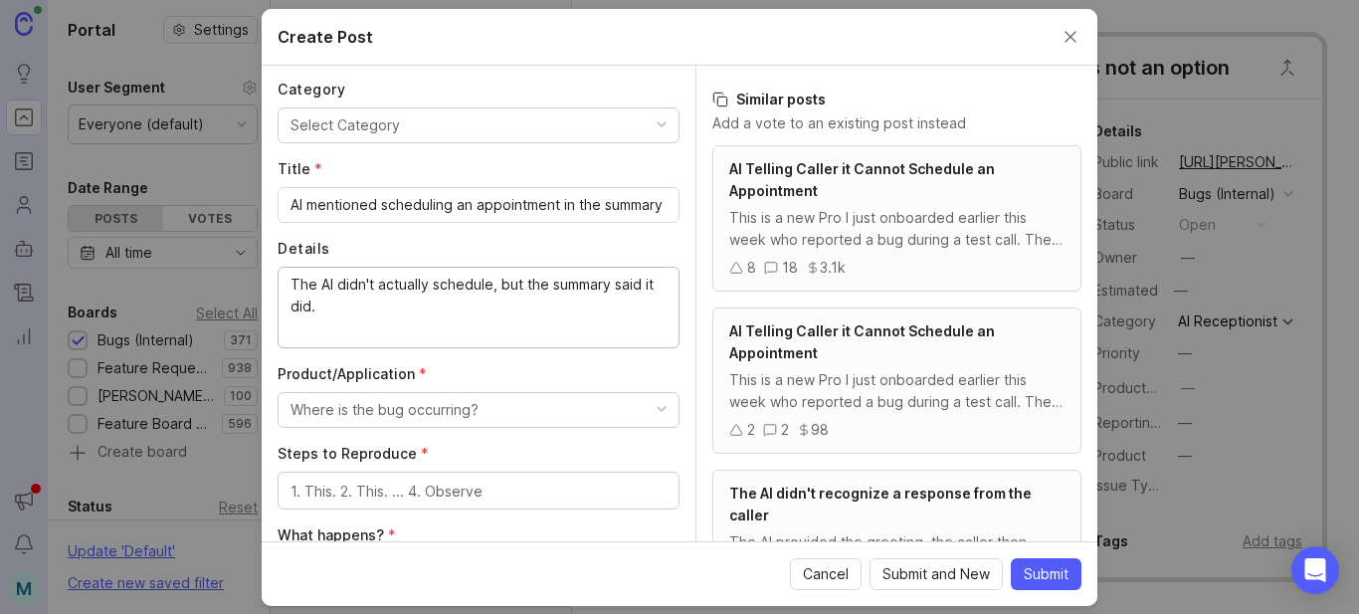
type textarea "The AI didn't actually schedule, but the summary said it did."
click at [439, 405] on div "Where is the bug occurring?" at bounding box center [384, 410] width 188 height 22
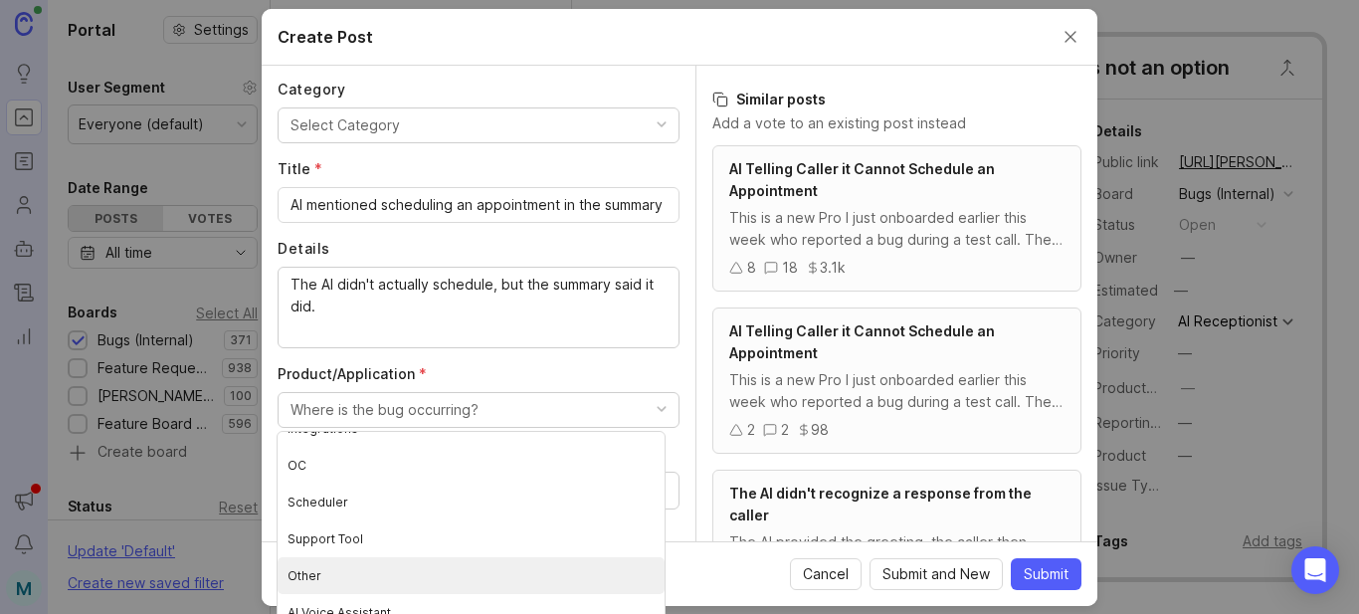
scroll to position [17, 0]
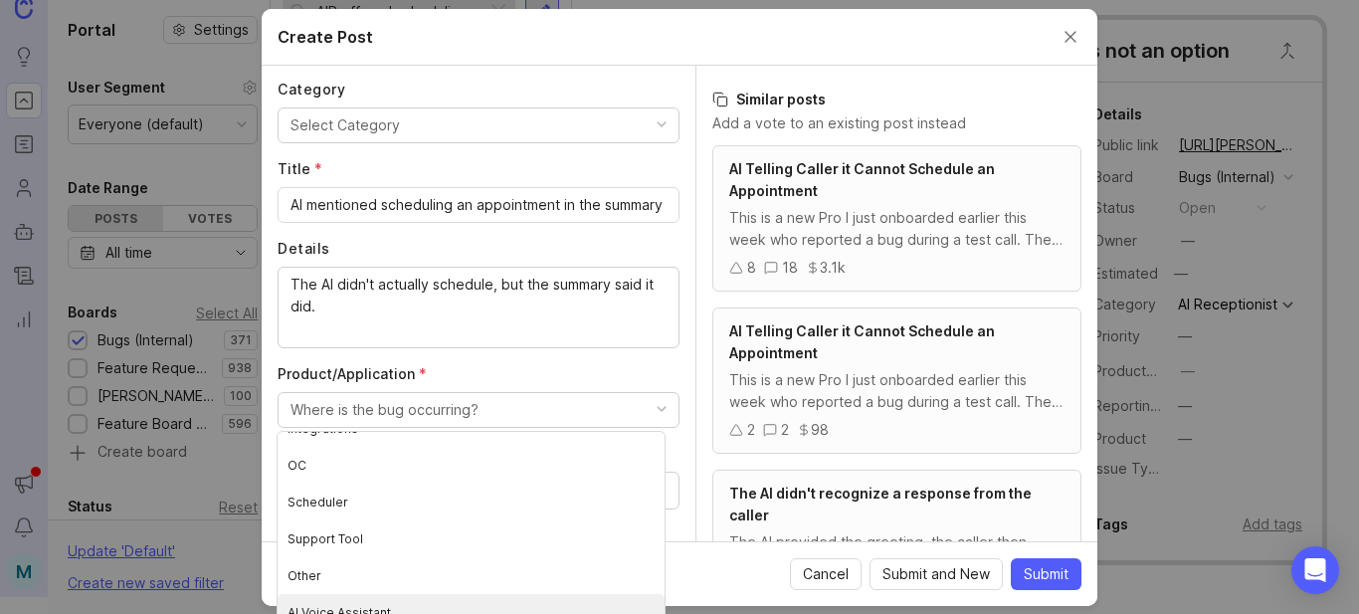
click at [363, 606] on Assistant "AI Voice Assistant" at bounding box center [471, 612] width 387 height 37
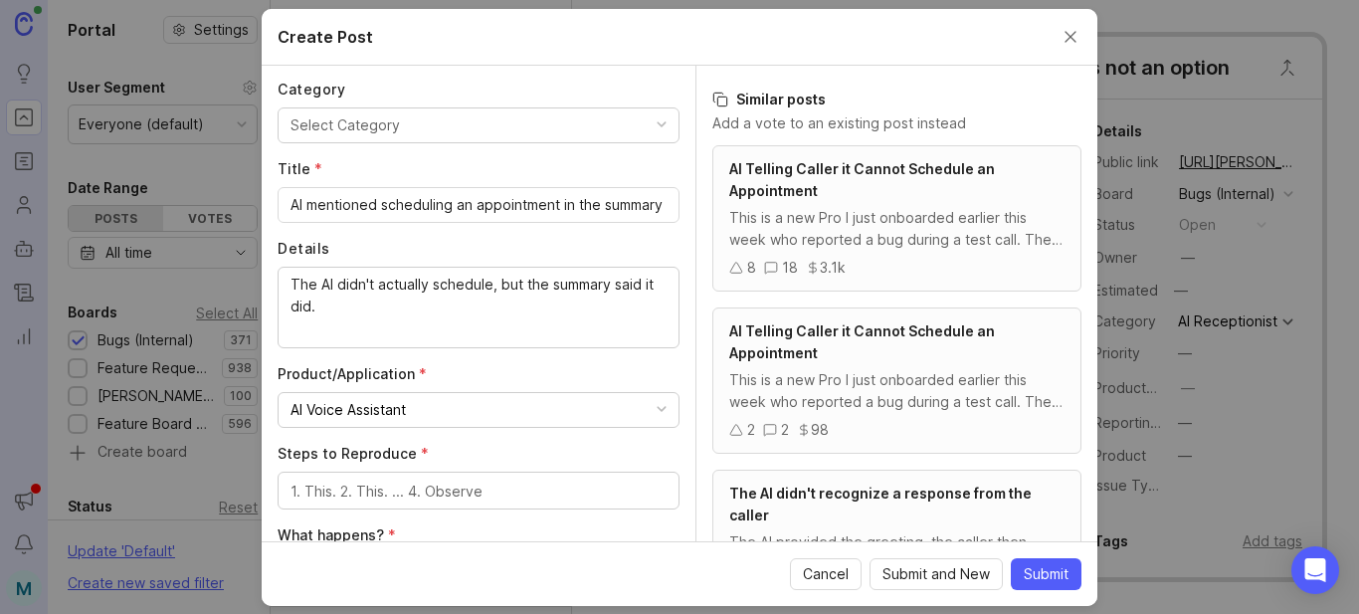
scroll to position [0, 0]
click at [448, 497] on textarea "Steps to Reproduce *" at bounding box center [478, 492] width 376 height 22
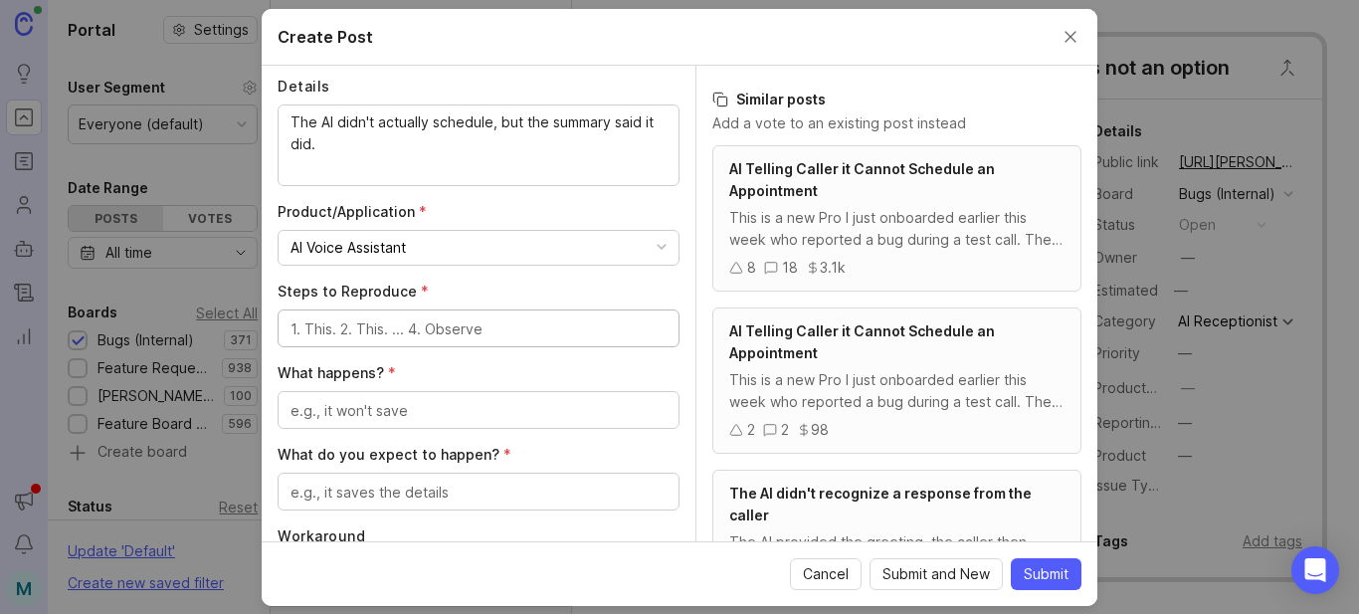
scroll to position [398, 0]
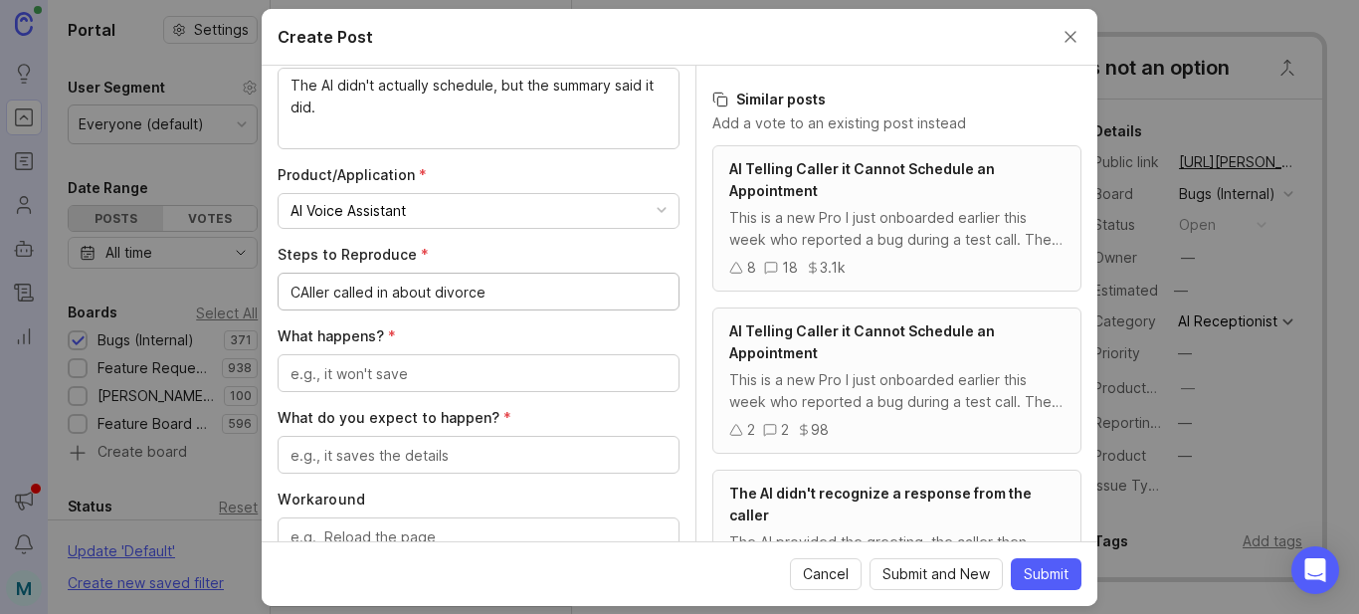
click at [305, 299] on textarea "CAller called in about divorce" at bounding box center [478, 293] width 376 height 22
type textarea "[PERSON_NAME] called in about divorce"
click at [447, 376] on textarea "What happens? *" at bounding box center [478, 374] width 376 height 22
drag, startPoint x: 358, startPoint y: 121, endPoint x: 285, endPoint y: 87, distance: 81.4
paste textarea "The AI didn't actually schedule, but the summary said it did."
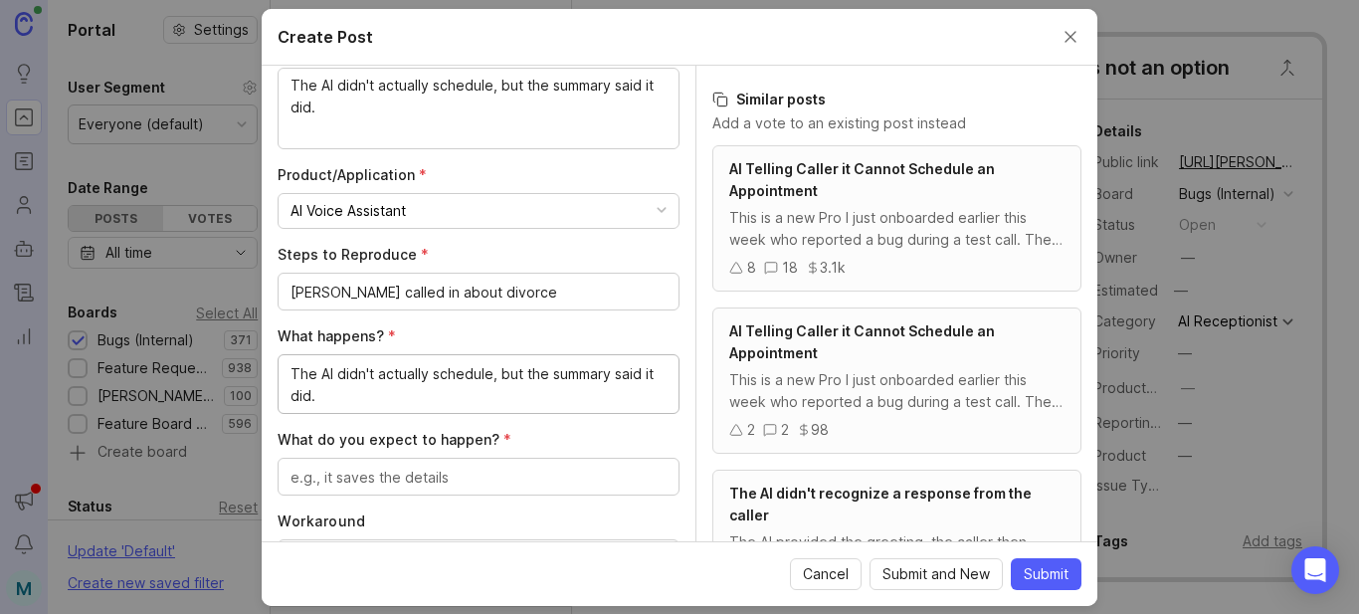
type textarea "The AI didn't actually schedule, but the summary said it did."
click at [405, 478] on textarea "What do you expect to happen? *" at bounding box center [478, 478] width 376 height 22
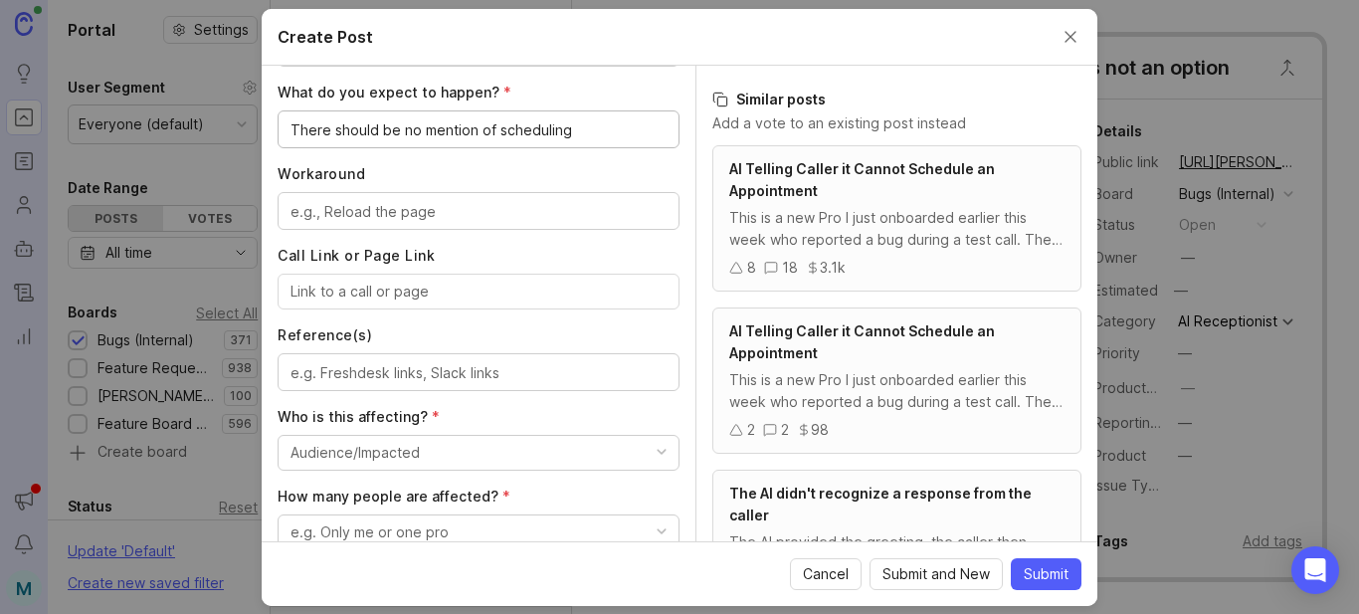
scroll to position [796, 0]
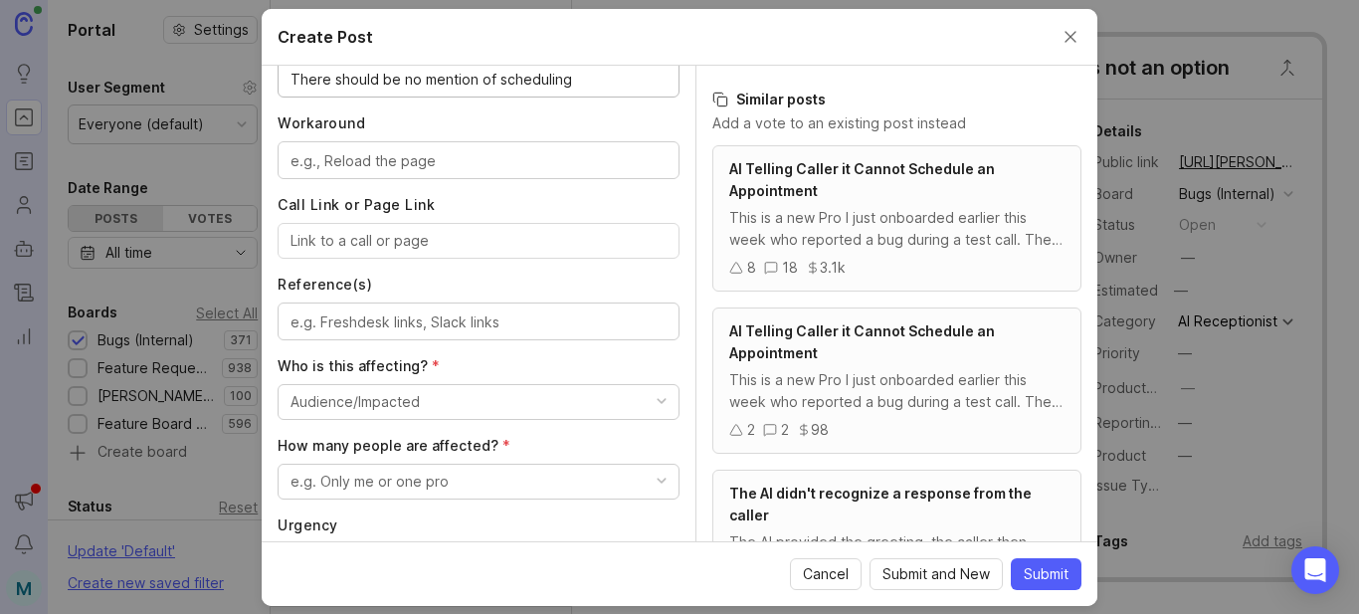
type textarea "There should be no mention of scheduling"
paste input "[URL][PERSON_NAME]"
type input "[URL][PERSON_NAME]"
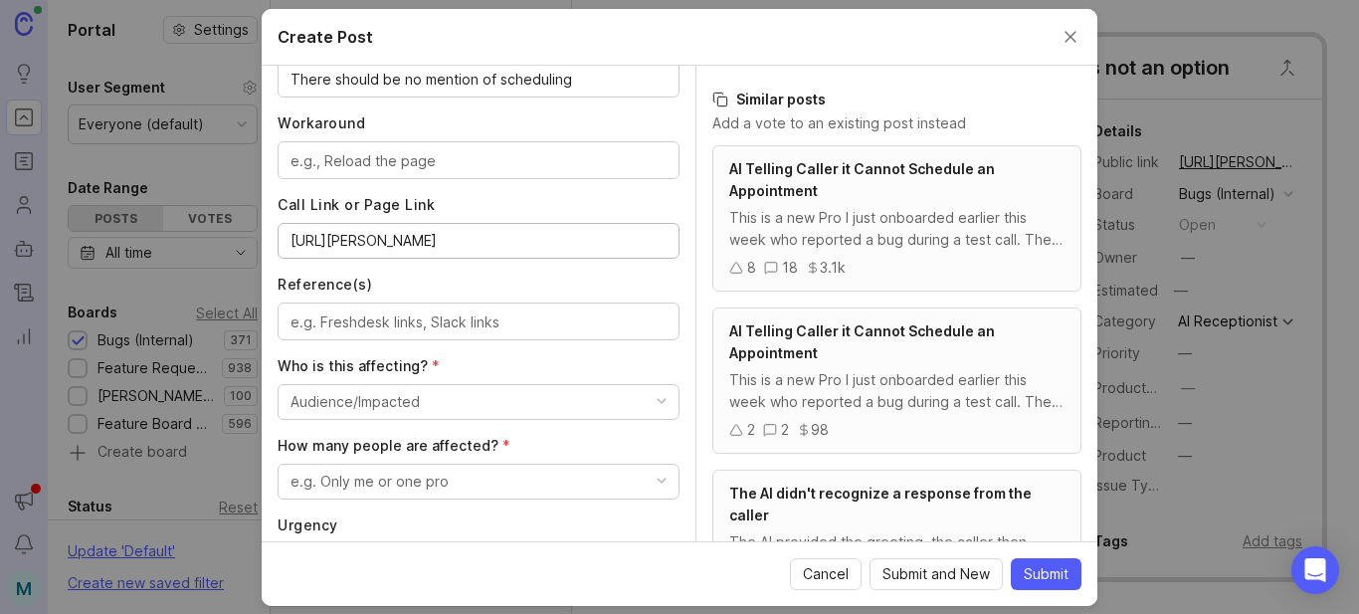
click at [432, 410] on button "Audience/Impacted" at bounding box center [479, 402] width 402 height 36
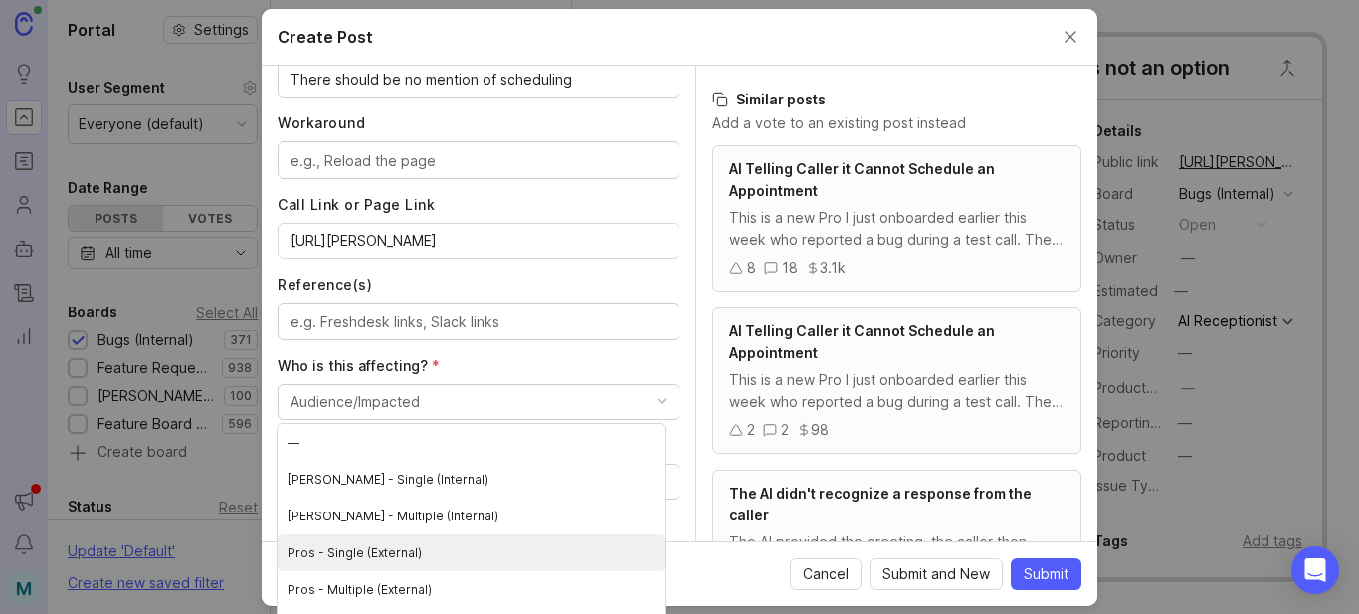
click at [398, 556] on \(External\) "Pros - Single (External)" at bounding box center [471, 552] width 387 height 37
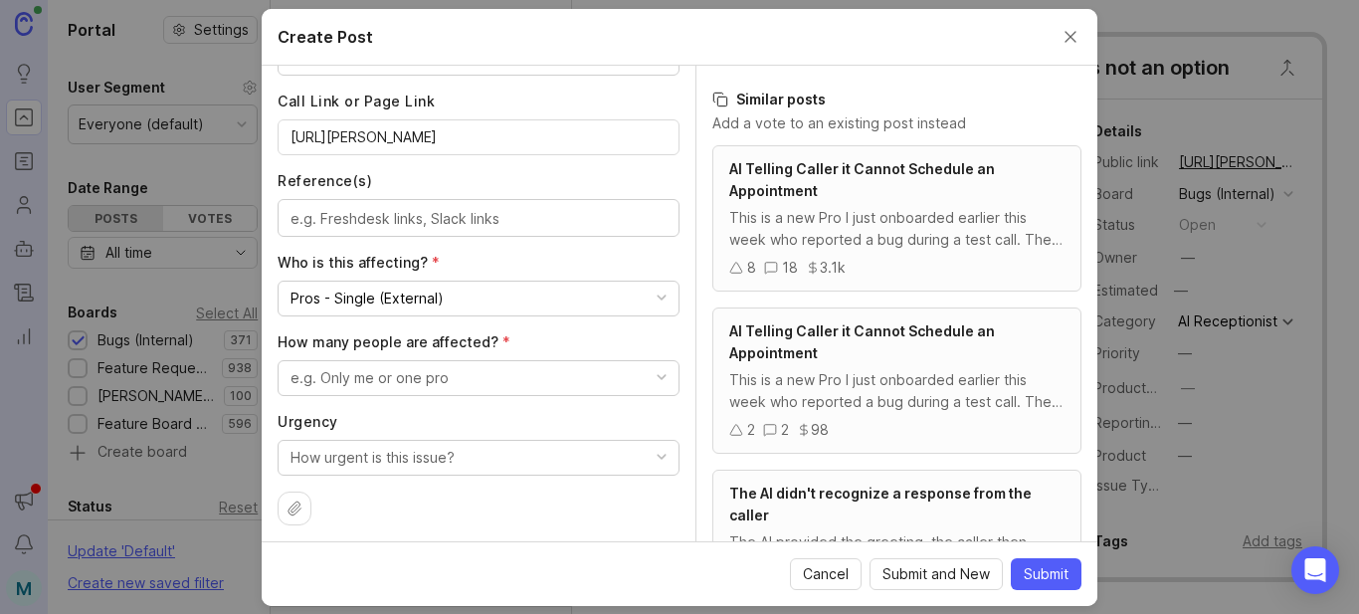
scroll to position [907, 0]
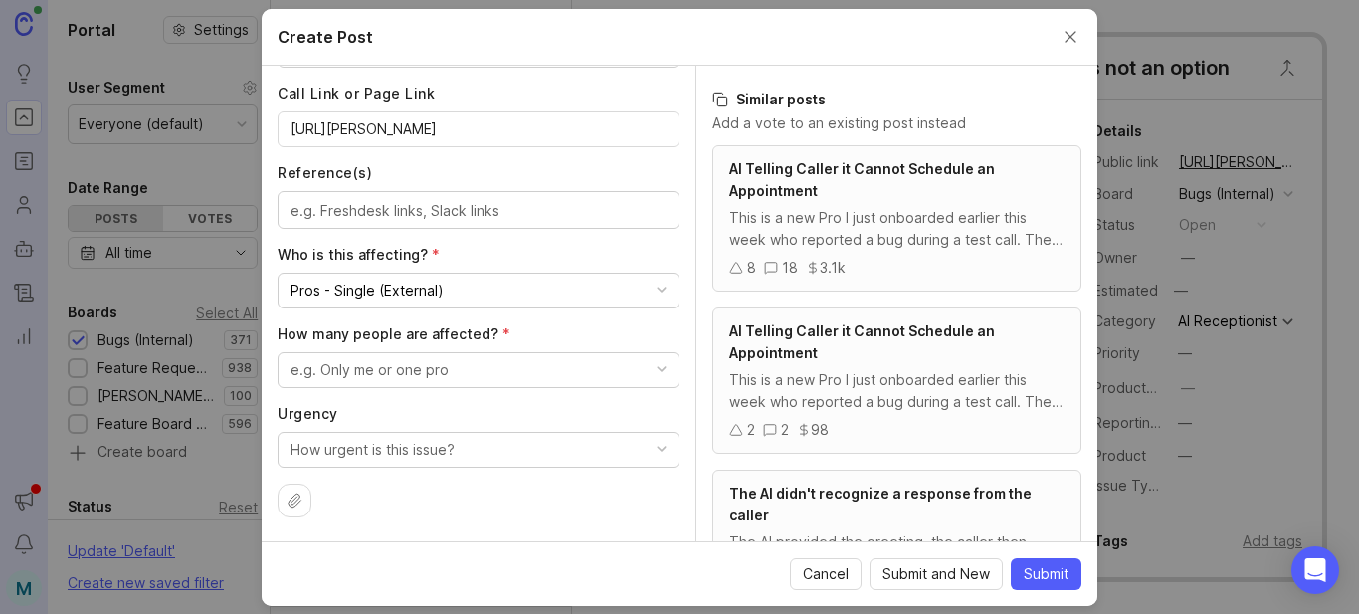
click at [461, 369] on button "e.g. Only me or one pro" at bounding box center [479, 370] width 402 height 36
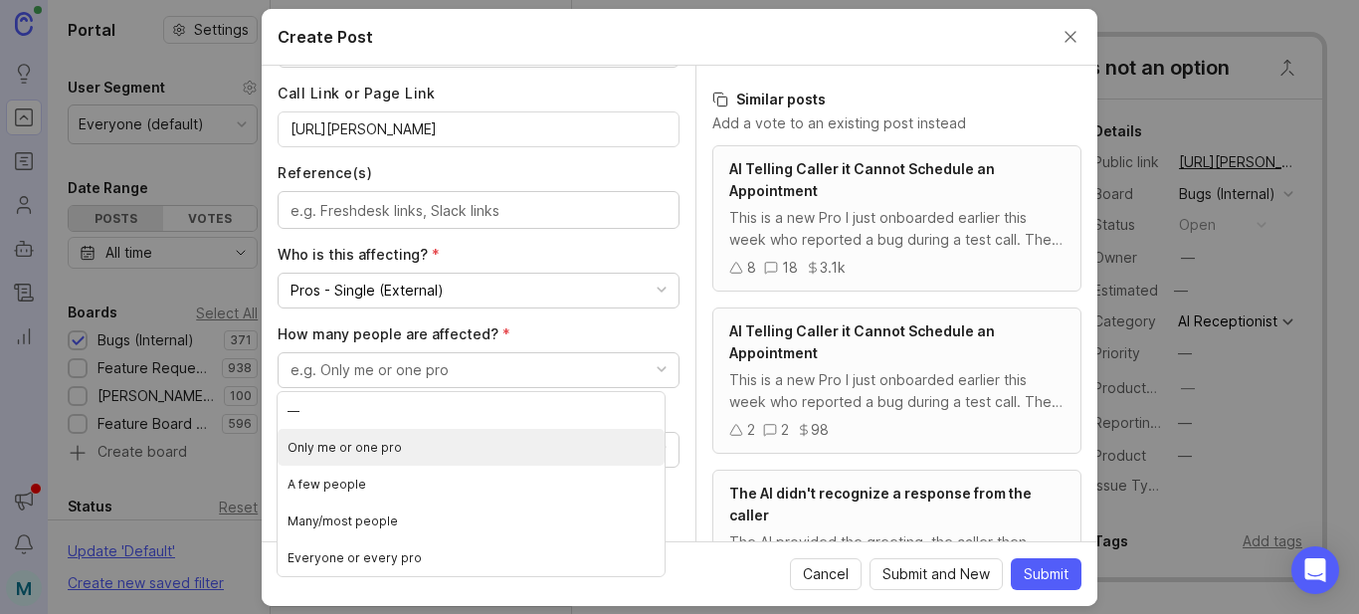
click at [361, 456] on pro "Only me or one pro" at bounding box center [471, 447] width 387 height 37
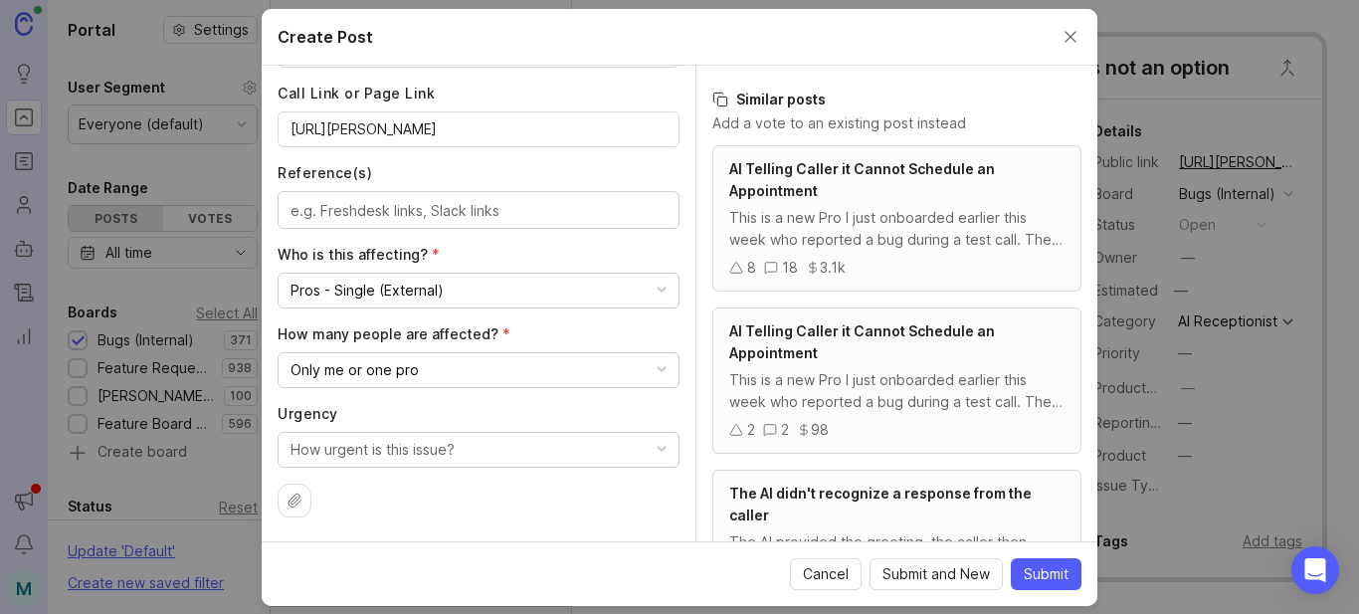
click at [490, 457] on button "How urgent is this issue?" at bounding box center [479, 450] width 402 height 36
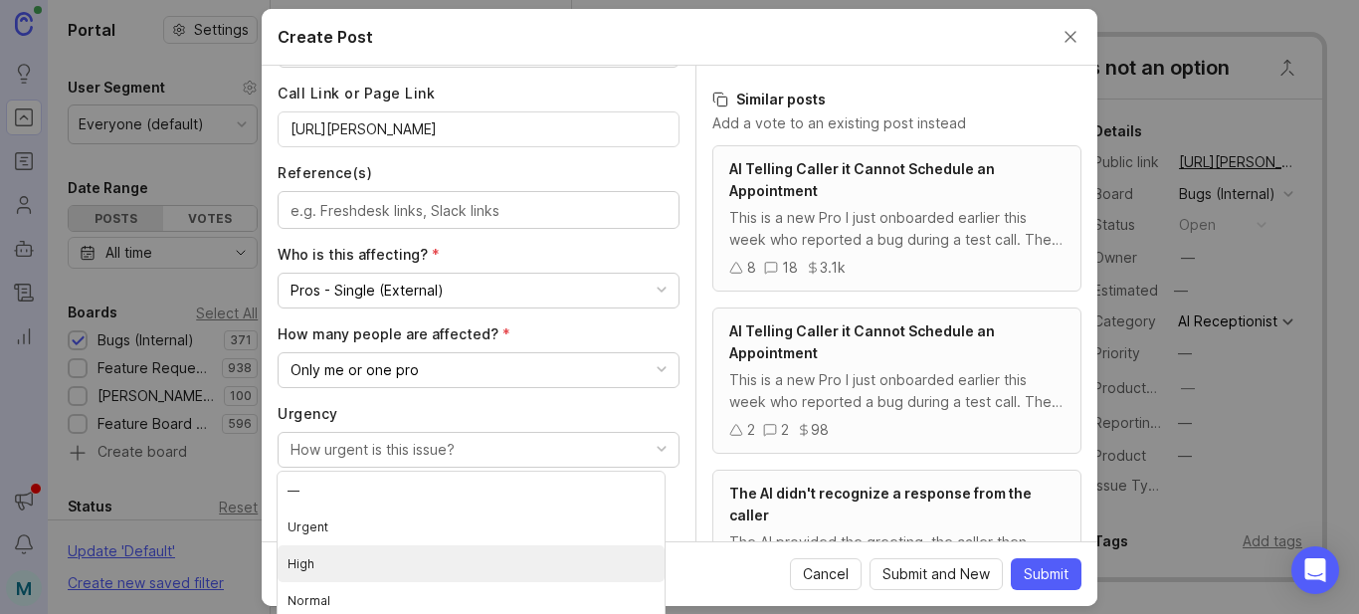
click at [306, 561] on li "High" at bounding box center [471, 563] width 387 height 37
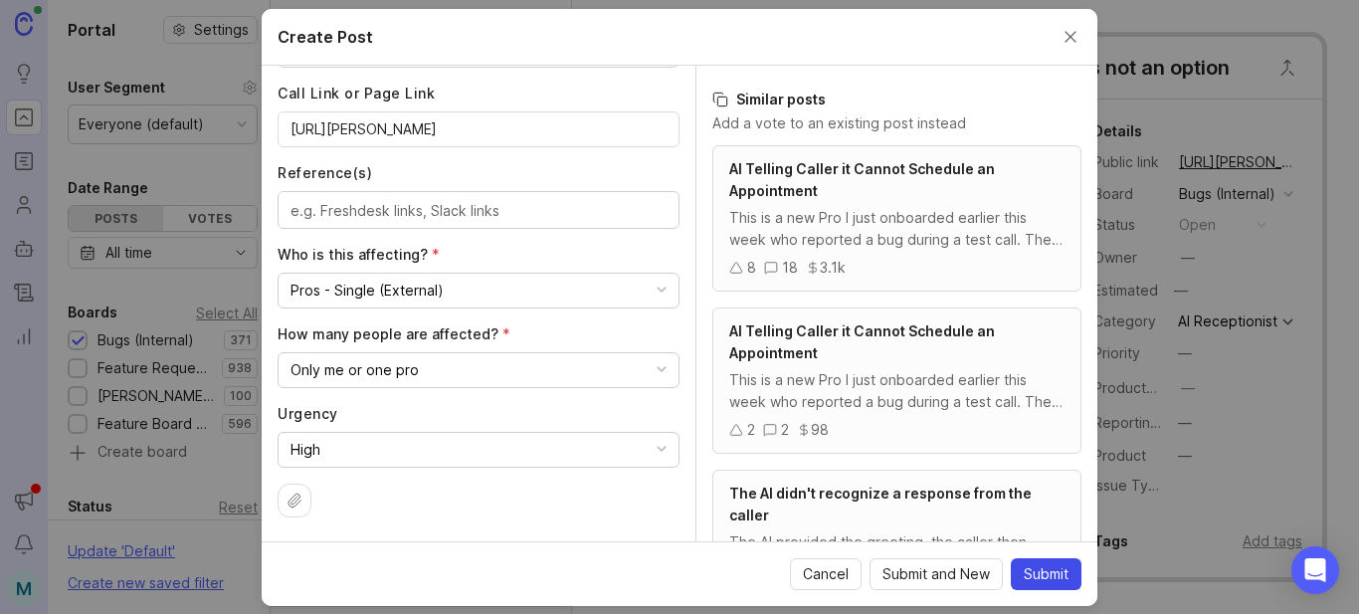
click at [1033, 589] on button "Submit" at bounding box center [1046, 574] width 71 height 32
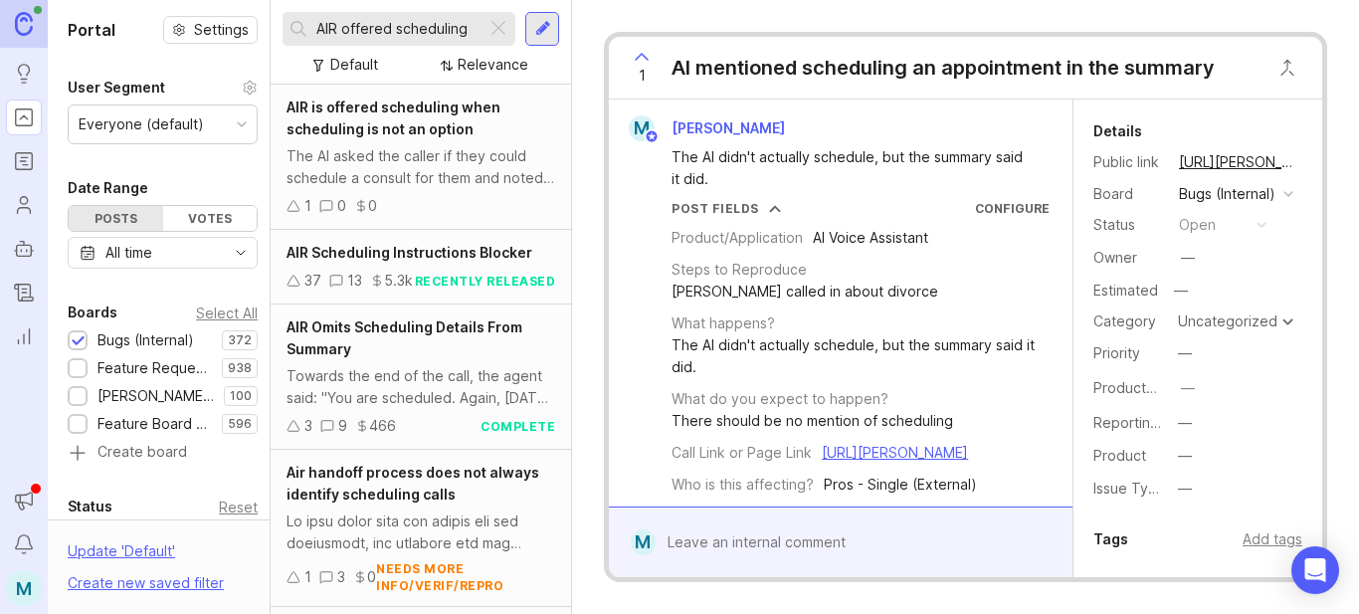
click at [1302, 166] on button "copy icon" at bounding box center [1316, 162] width 28 height 28
